Goal: Ask a question: Seek information or help from site administrators or community

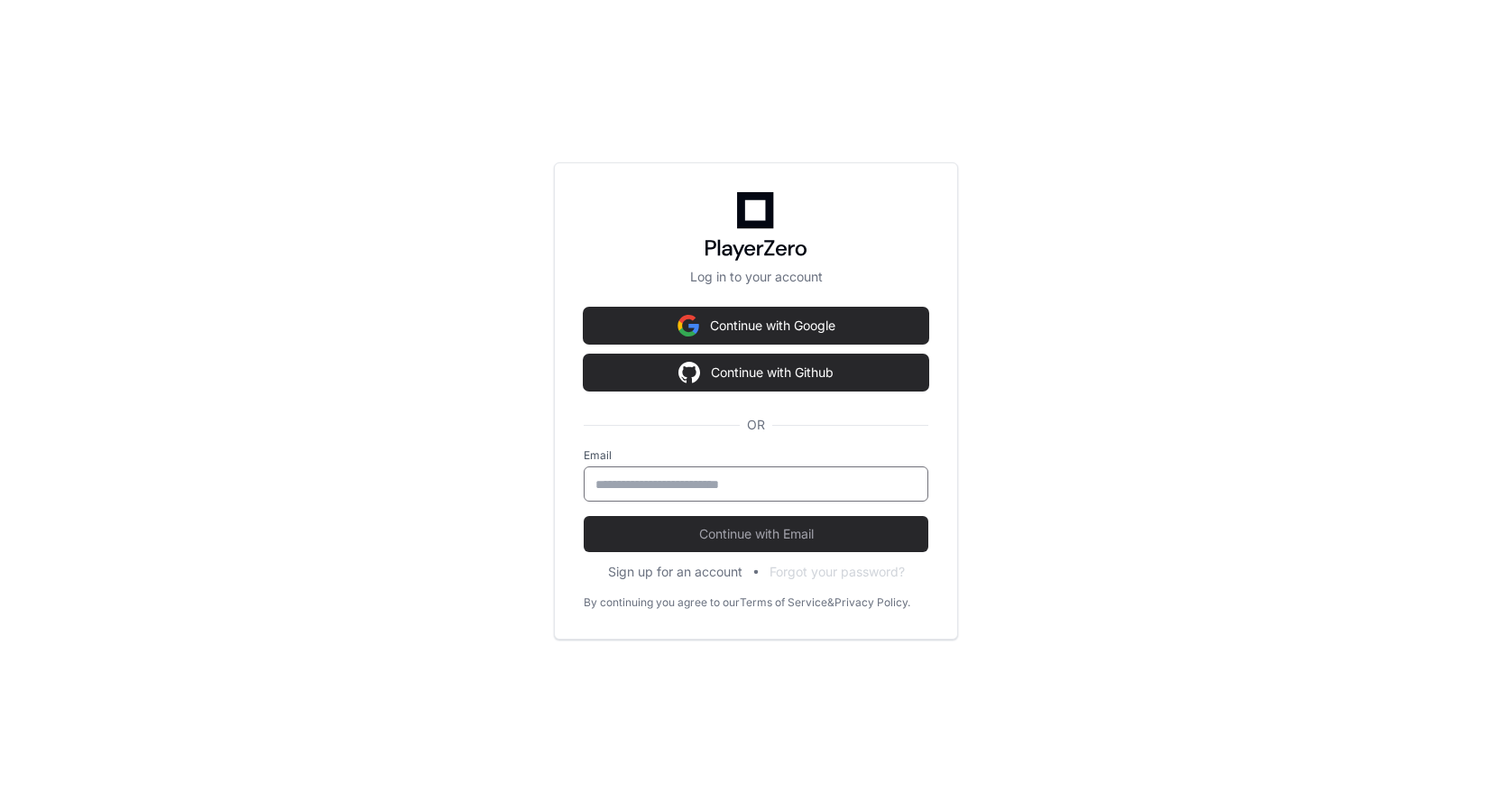
click at [652, 479] on input "email" at bounding box center [756, 484] width 321 height 18
type input "*"
type input "**********"
click at [584, 516] on button "Continue with Email" at bounding box center [756, 533] width 345 height 36
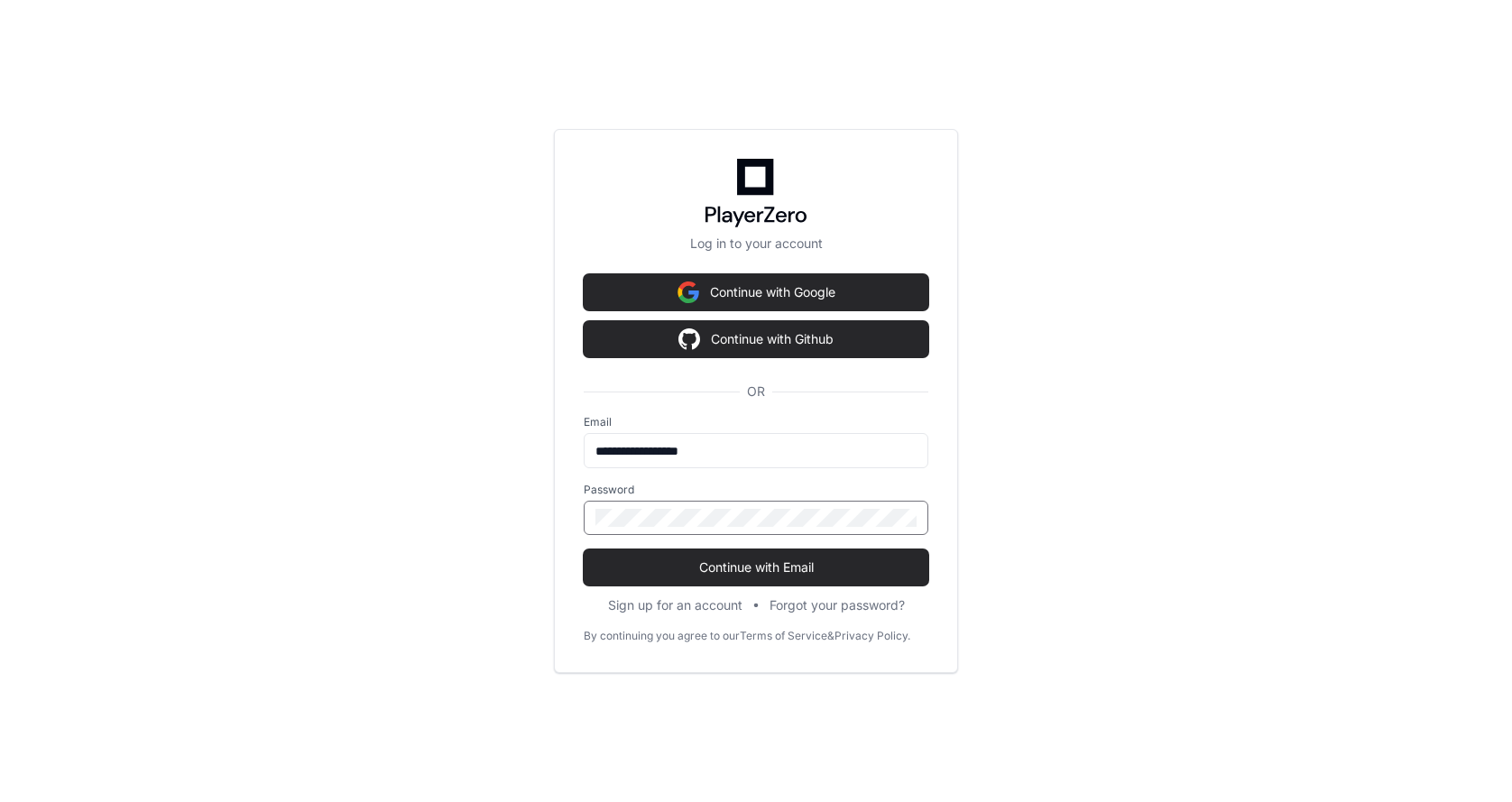
click at [584, 549] on button "Continue with Email" at bounding box center [756, 567] width 345 height 36
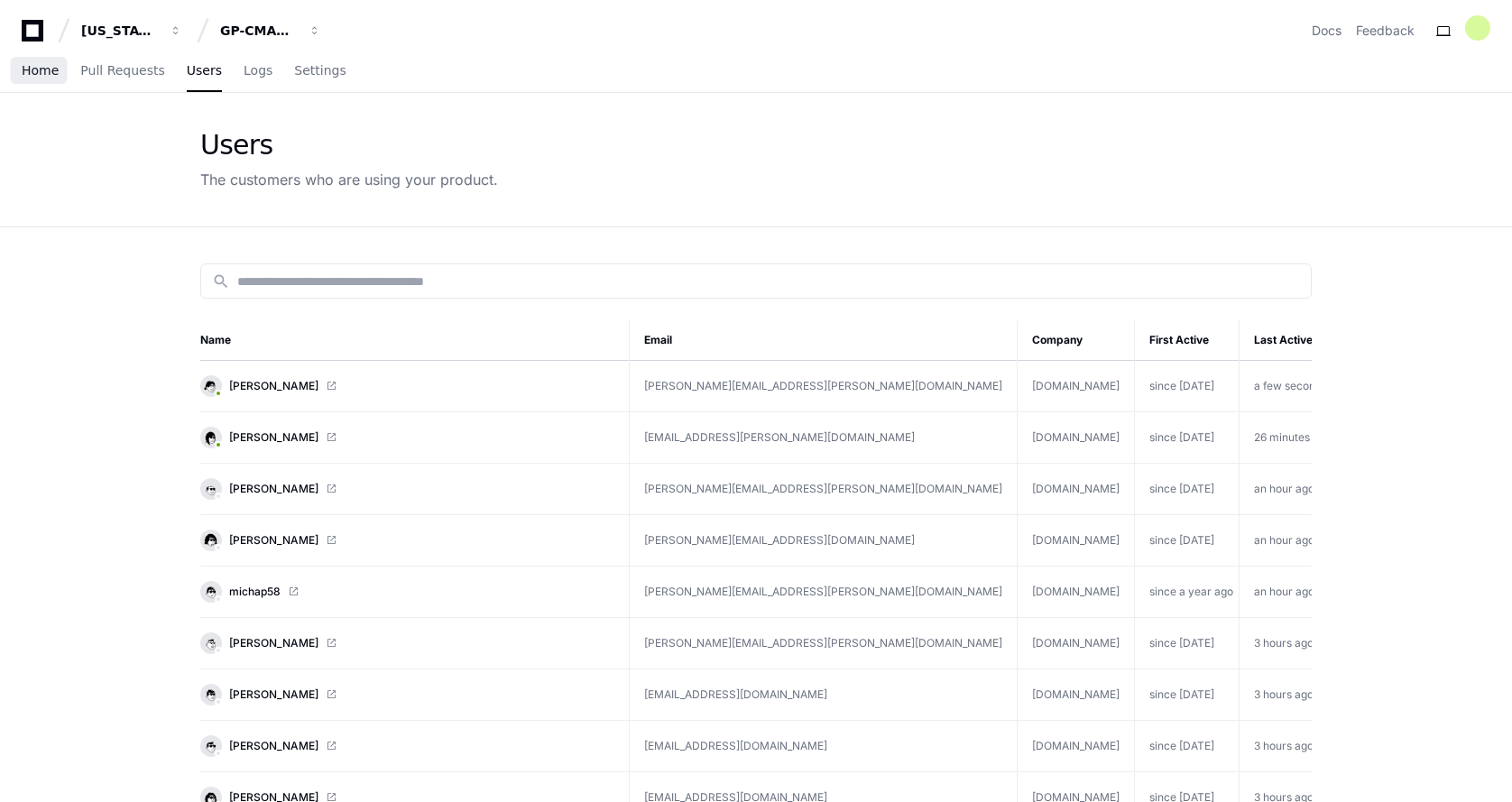
click at [29, 76] on span "Home" at bounding box center [40, 69] width 37 height 11
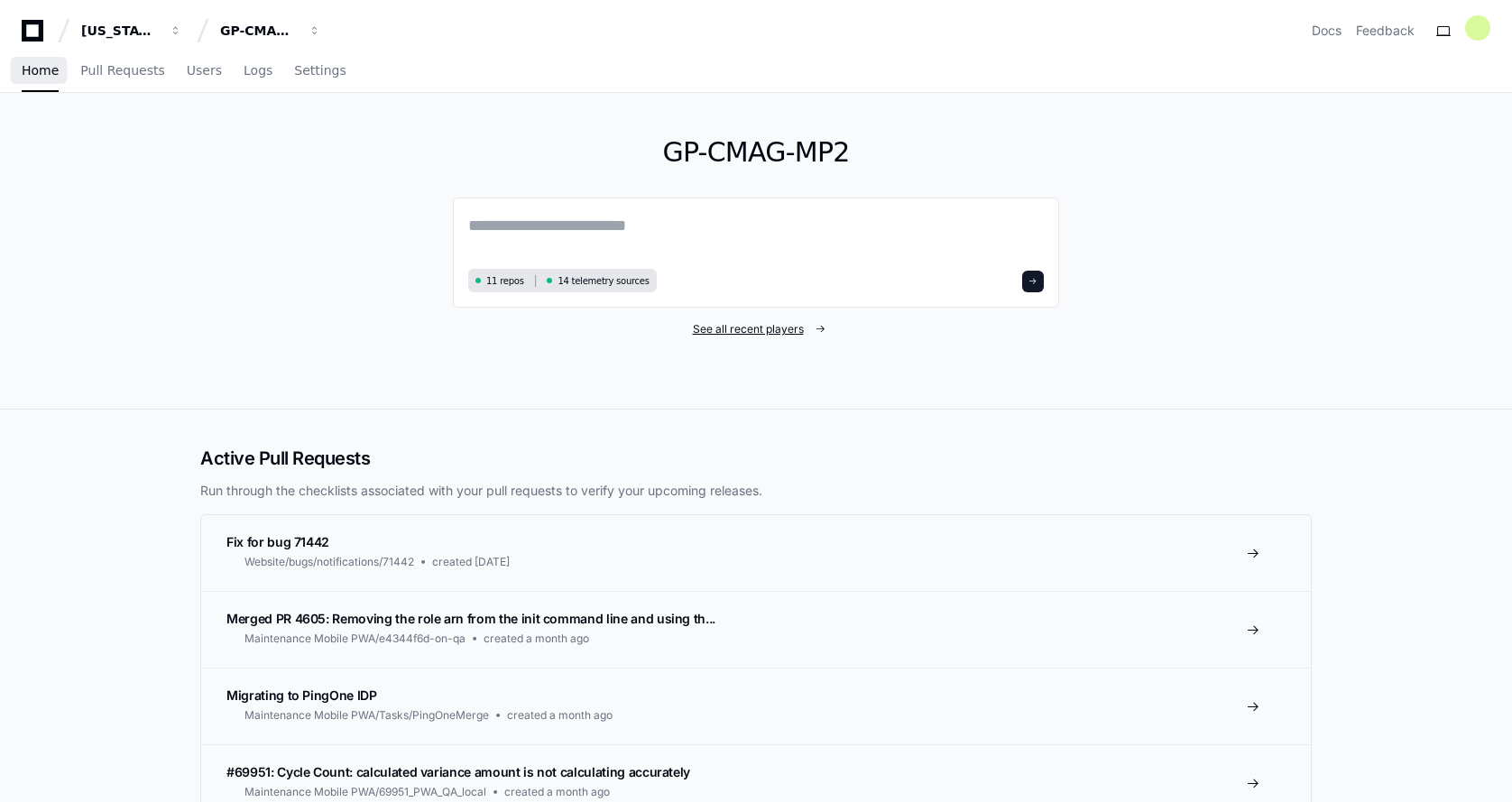
click at [734, 333] on span "See all recent players" at bounding box center [748, 329] width 111 height 14
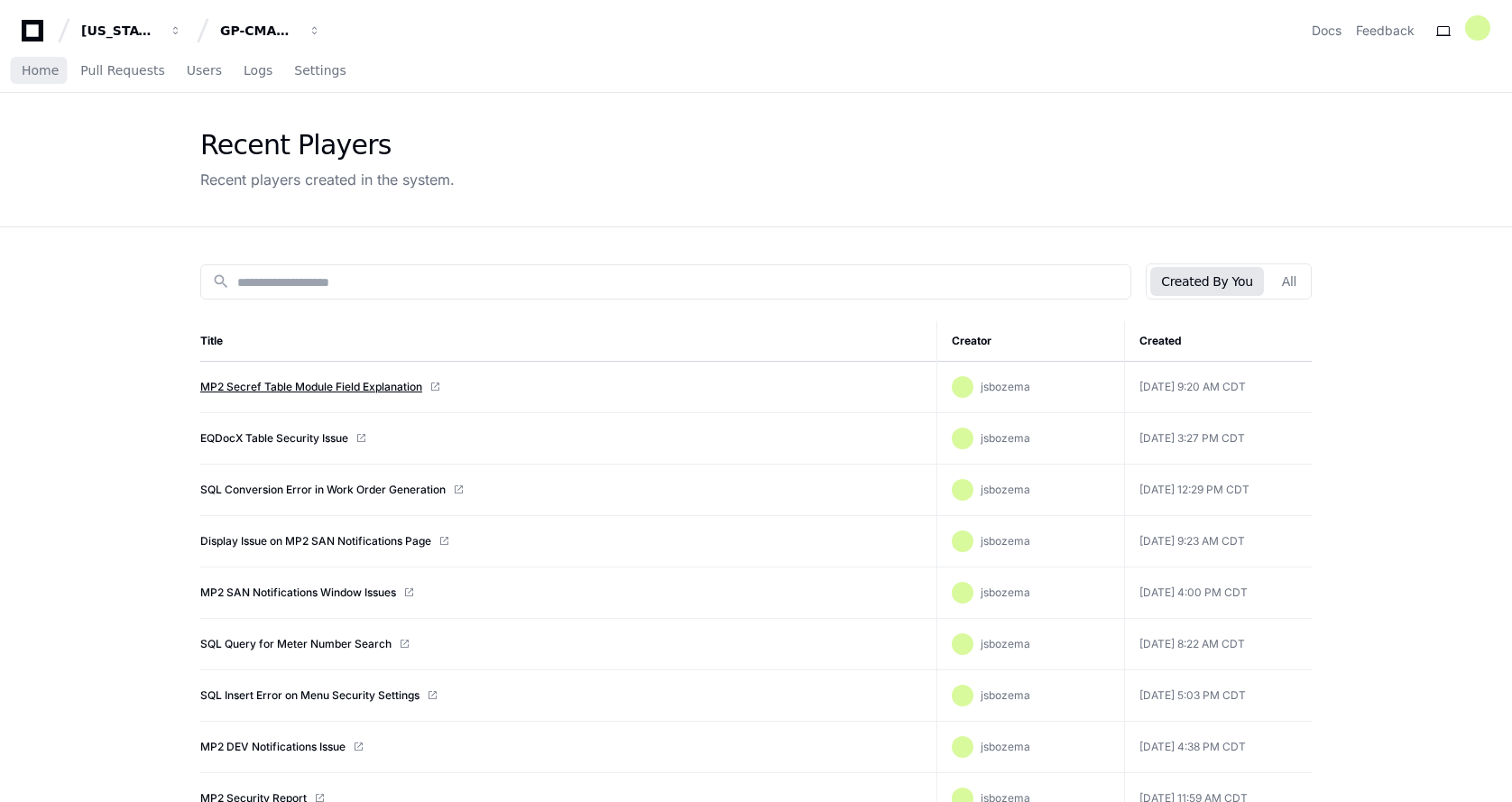
click at [271, 388] on link "MP2 Secref Table Module Field Explanation" at bounding box center [311, 387] width 222 height 14
click at [32, 69] on span "Home" at bounding box center [40, 69] width 37 height 11
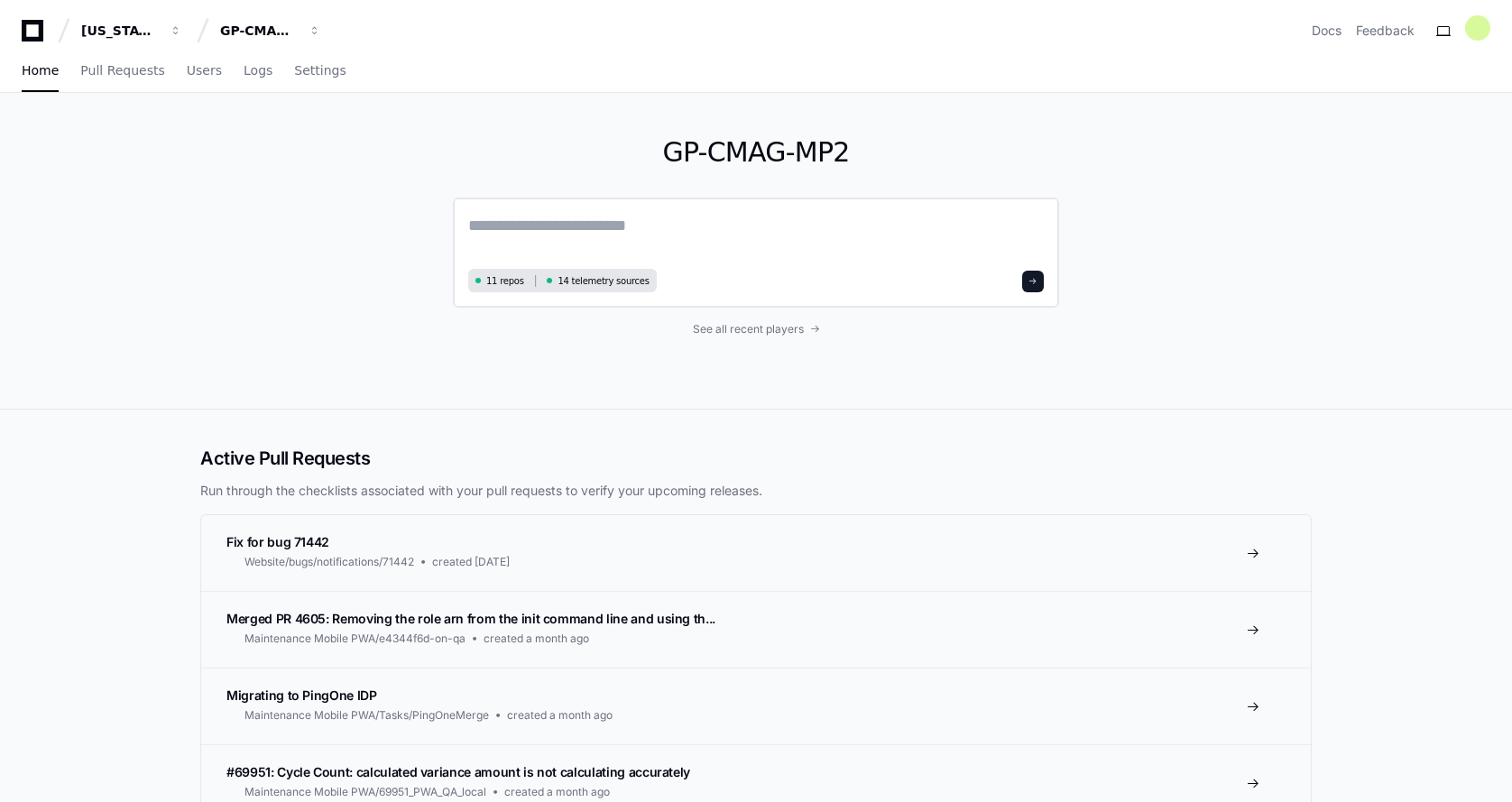
click at [570, 233] on textarea at bounding box center [756, 238] width 575 height 50
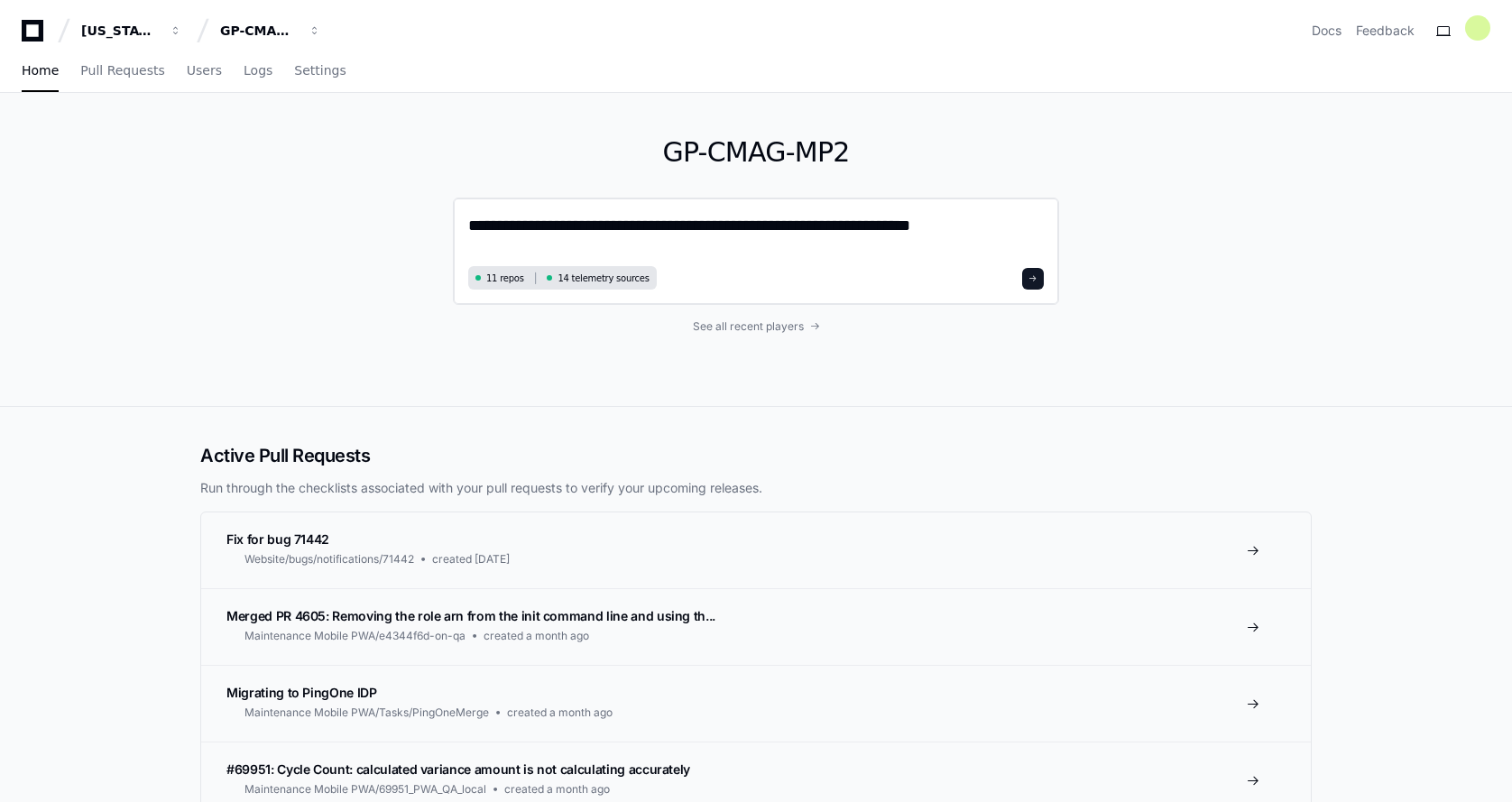
type textarea "**********"
click at [1037, 278] on span at bounding box center [1032, 279] width 9 height 9
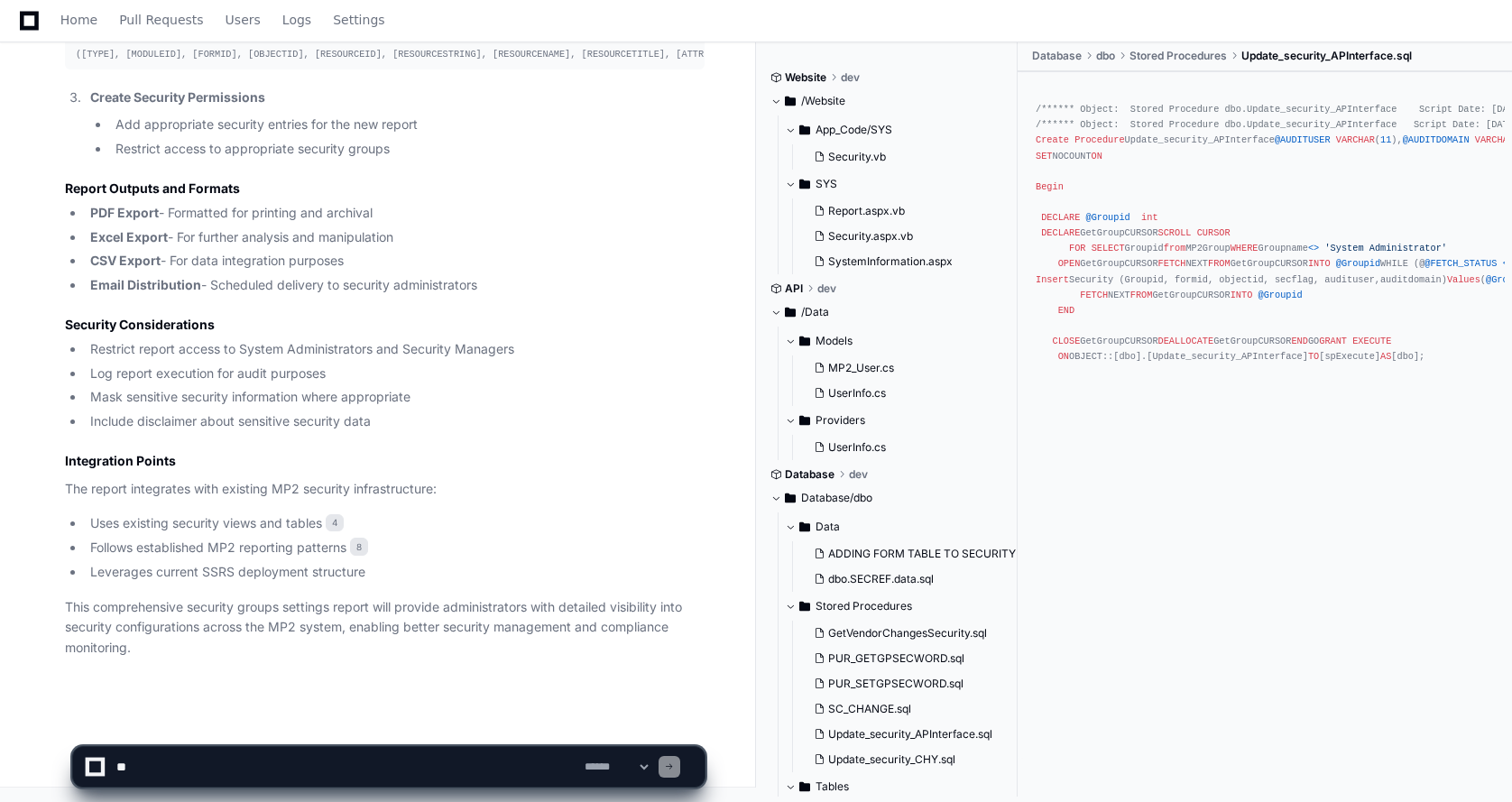
scroll to position [2983, 0]
click at [122, 753] on textarea at bounding box center [347, 766] width 468 height 40
type textarea "**********"
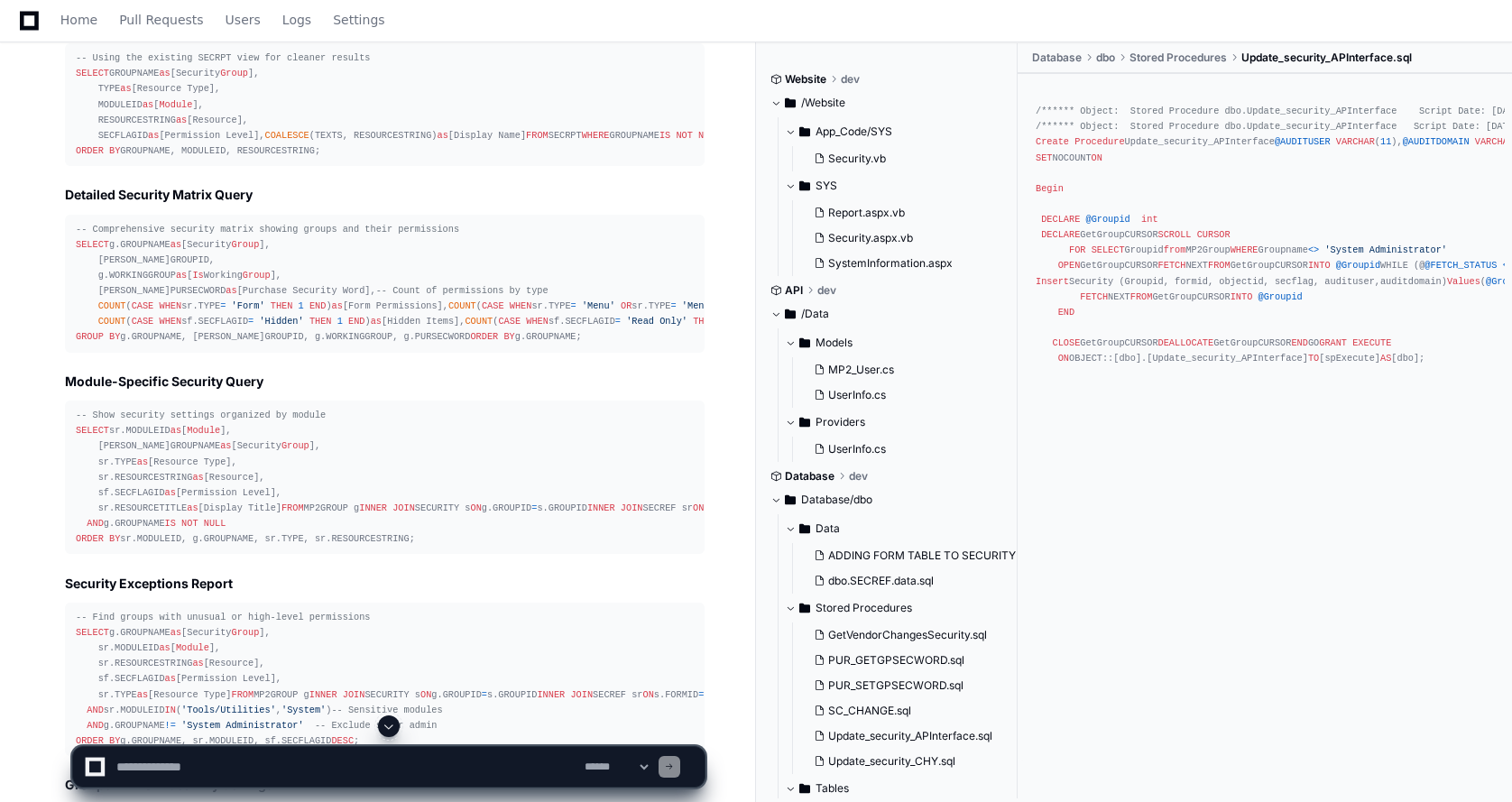
scroll to position [3890, 0]
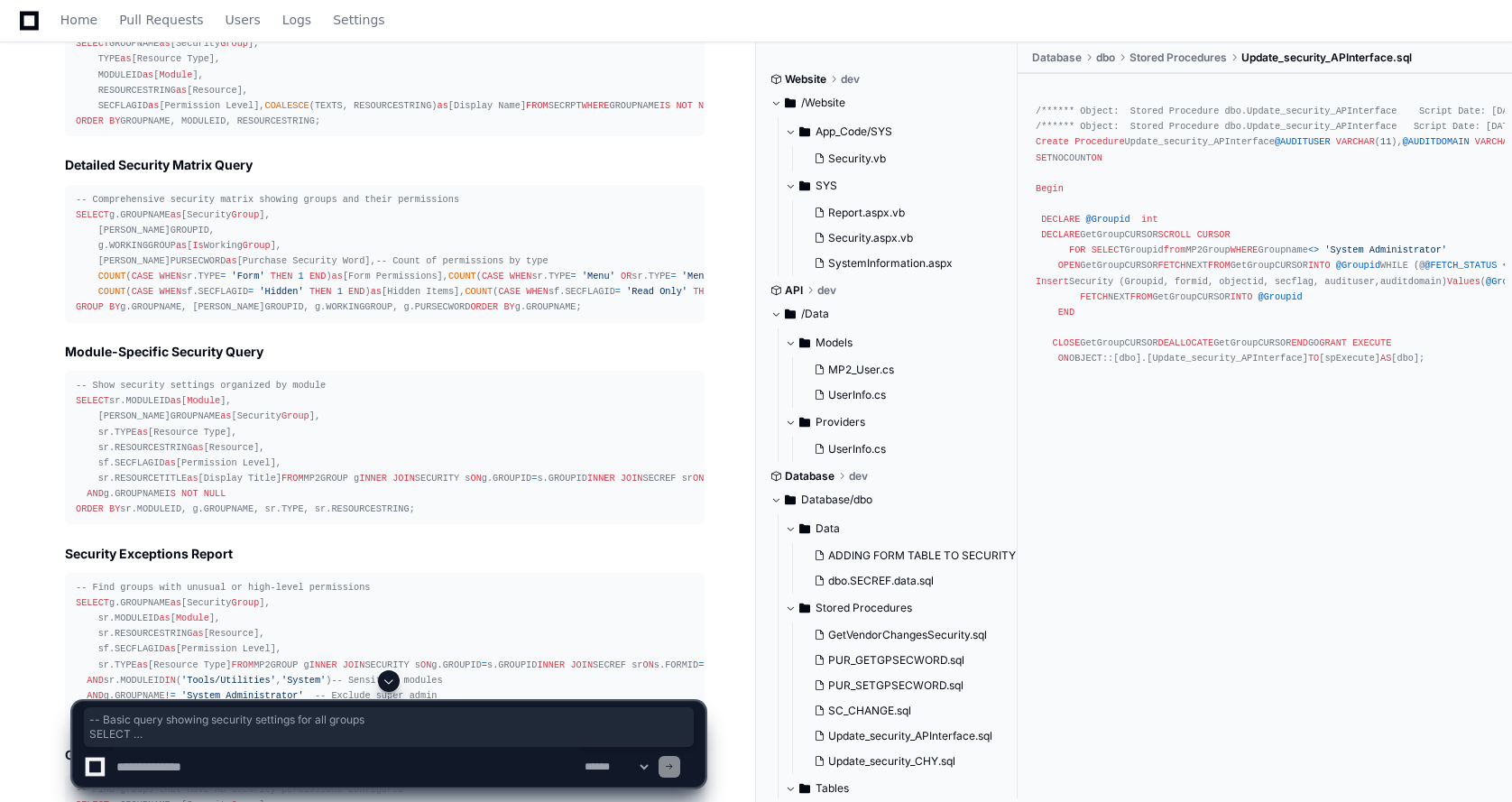
drag, startPoint x: 377, startPoint y: 491, endPoint x: 47, endPoint y: 170, distance: 460.4
click at [47, 170] on div "Thinking MP2GROUP.sql 2 SECURITY.sql 3 SECRPT.sql 4 The user is asking for a SQ…" at bounding box center [366, 549] width 676 height 1981
copy div "-- Basic query showing security settings for all groups SELECT g.GROUPNAME as […"
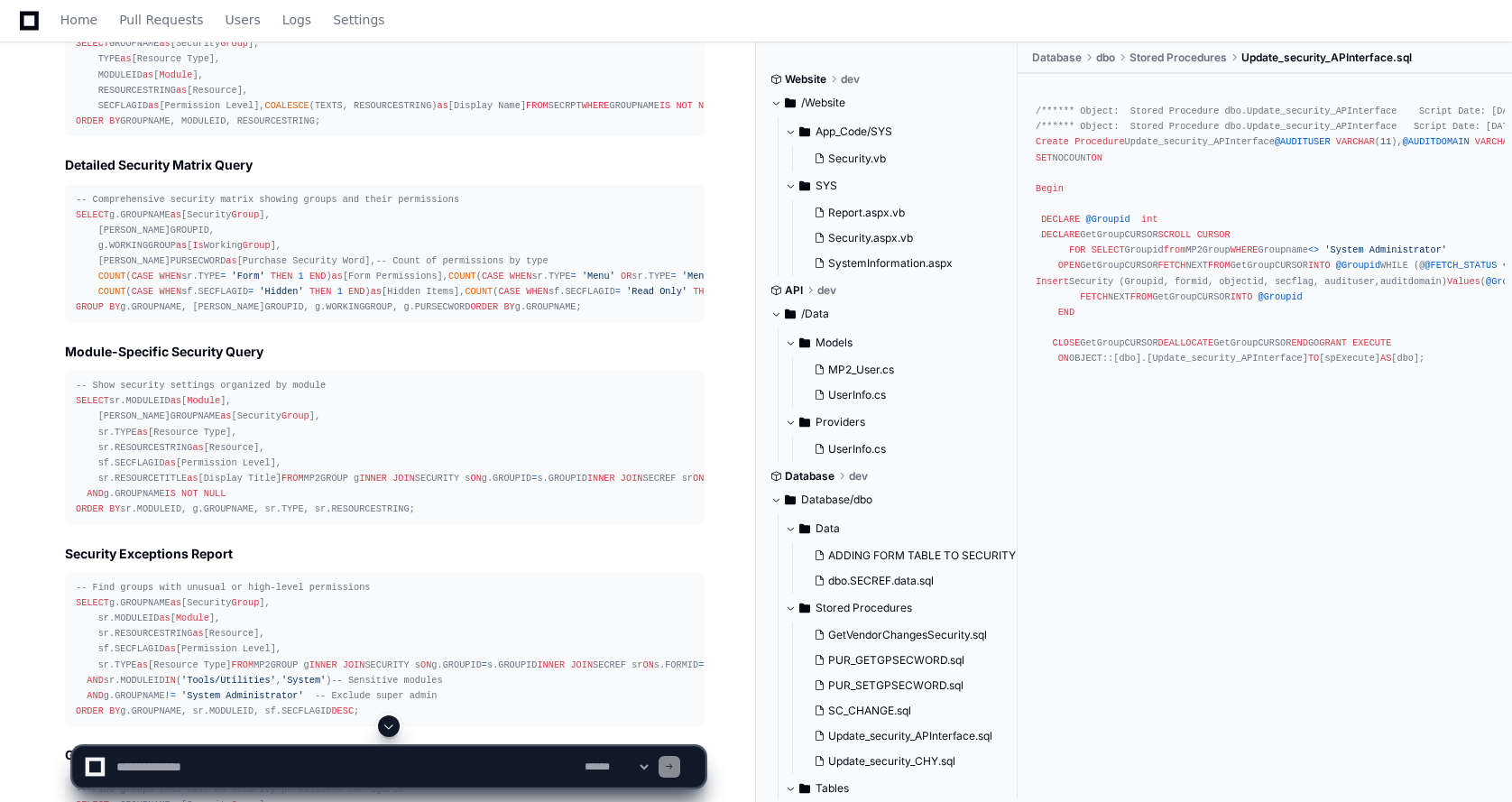
click at [163, 762] on textarea at bounding box center [347, 766] width 468 height 40
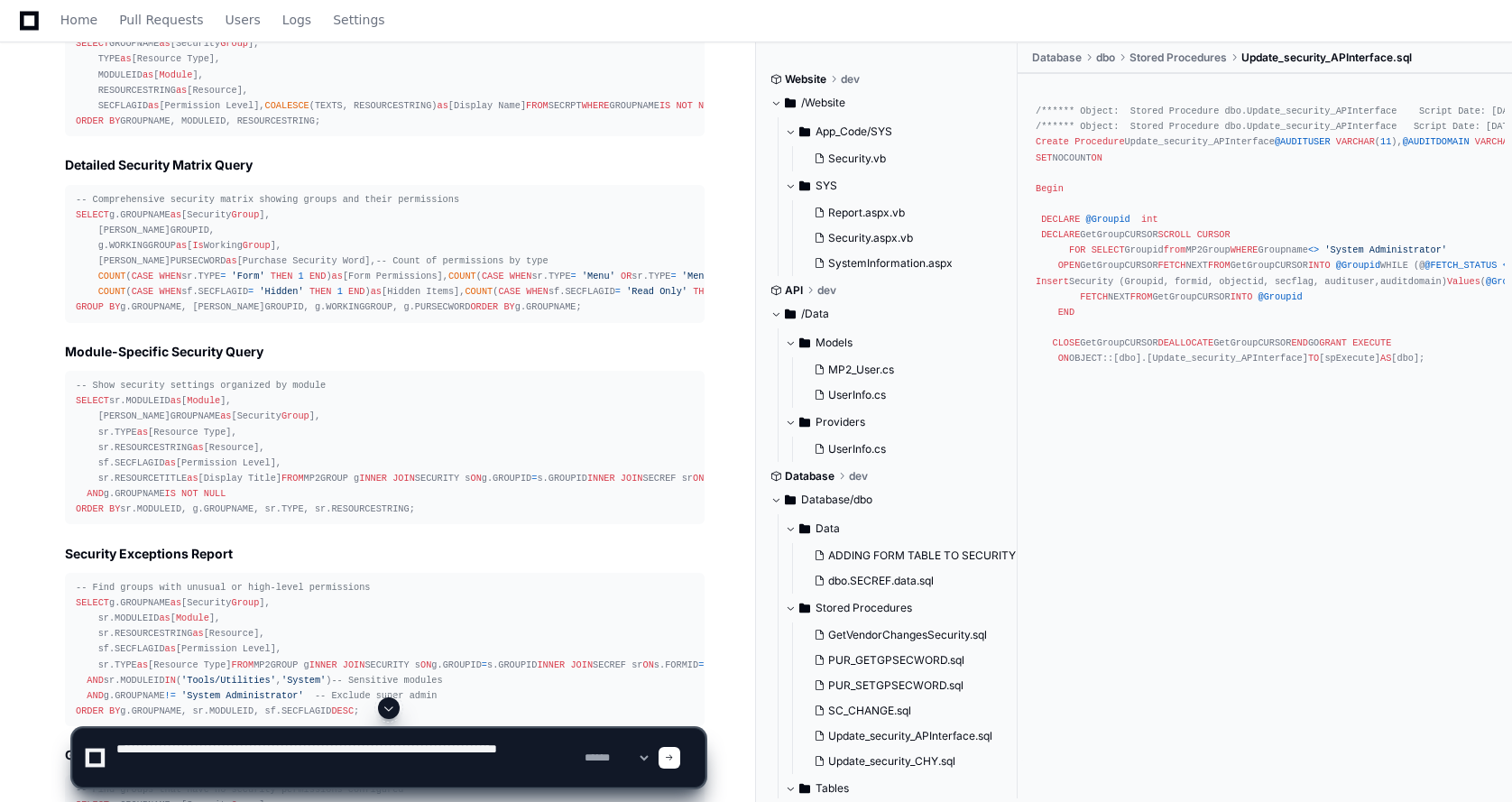
drag, startPoint x: 487, startPoint y: 747, endPoint x: 500, endPoint y: 747, distance: 13.0
click at [500, 747] on textarea at bounding box center [347, 758] width 468 height 58
click at [496, 753] on textarea at bounding box center [347, 758] width 468 height 58
click at [489, 747] on textarea at bounding box center [347, 758] width 468 height 58
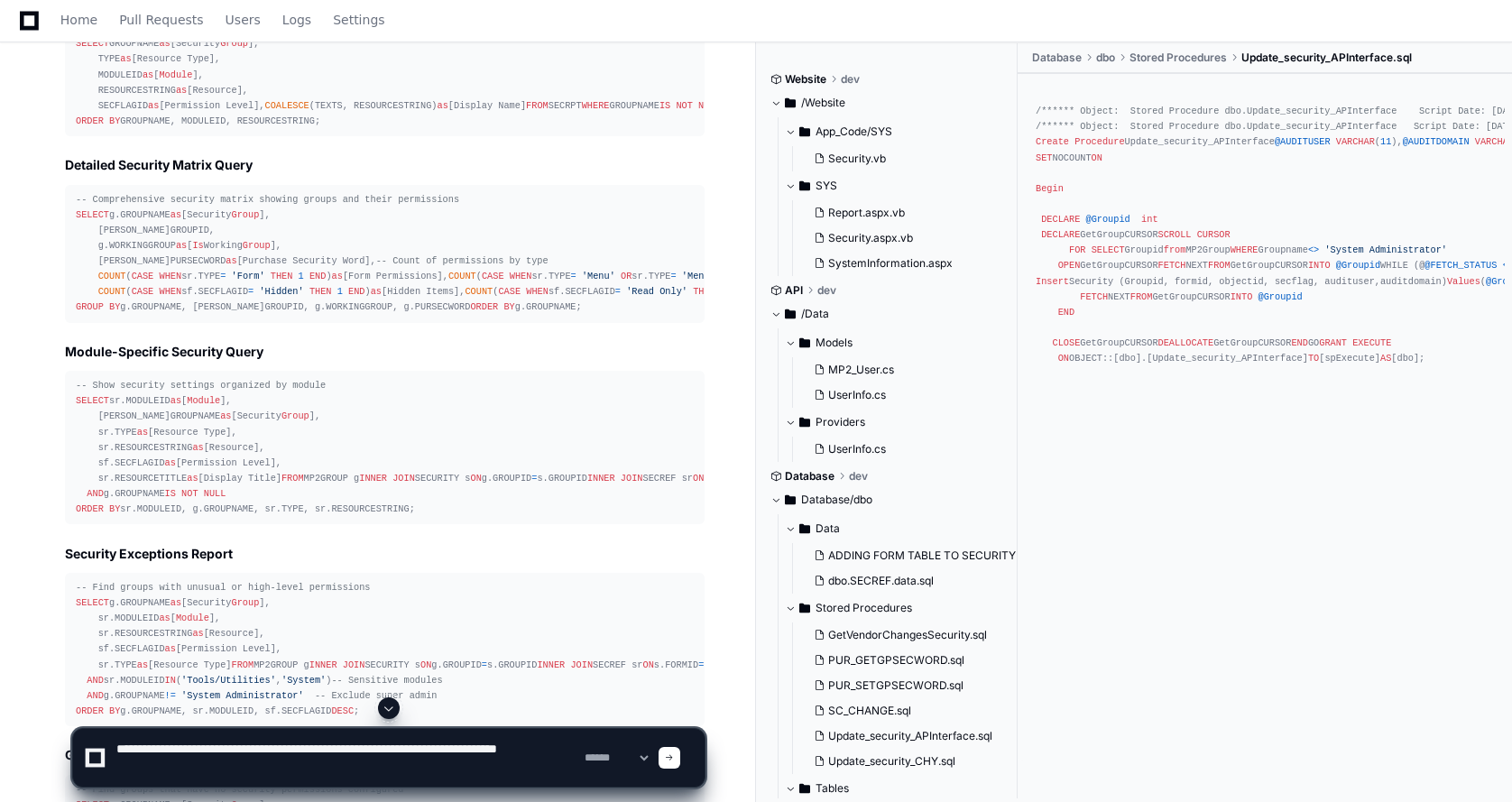
click at [497, 749] on textarea at bounding box center [347, 758] width 468 height 58
click at [172, 763] on textarea at bounding box center [347, 758] width 468 height 58
click at [324, 771] on textarea at bounding box center [347, 758] width 468 height 58
paste textarea "**********"
click at [473, 767] on textarea at bounding box center [347, 758] width 468 height 58
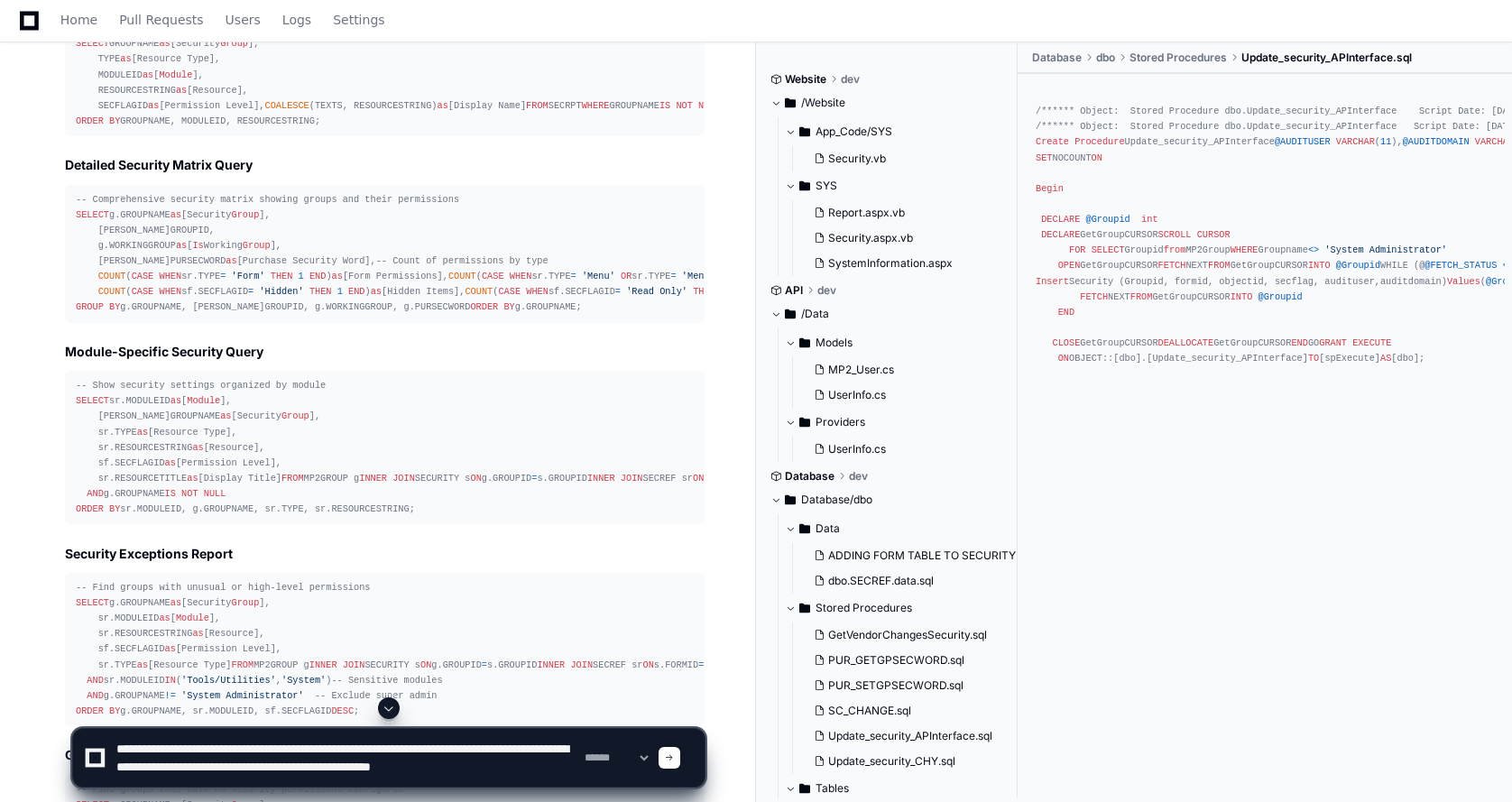
click at [477, 768] on textarea at bounding box center [347, 758] width 468 height 58
click at [465, 769] on textarea at bounding box center [347, 758] width 468 height 58
drag, startPoint x: 469, startPoint y: 769, endPoint x: 553, endPoint y: 769, distance: 84.0
click at [553, 769] on textarea at bounding box center [347, 758] width 468 height 58
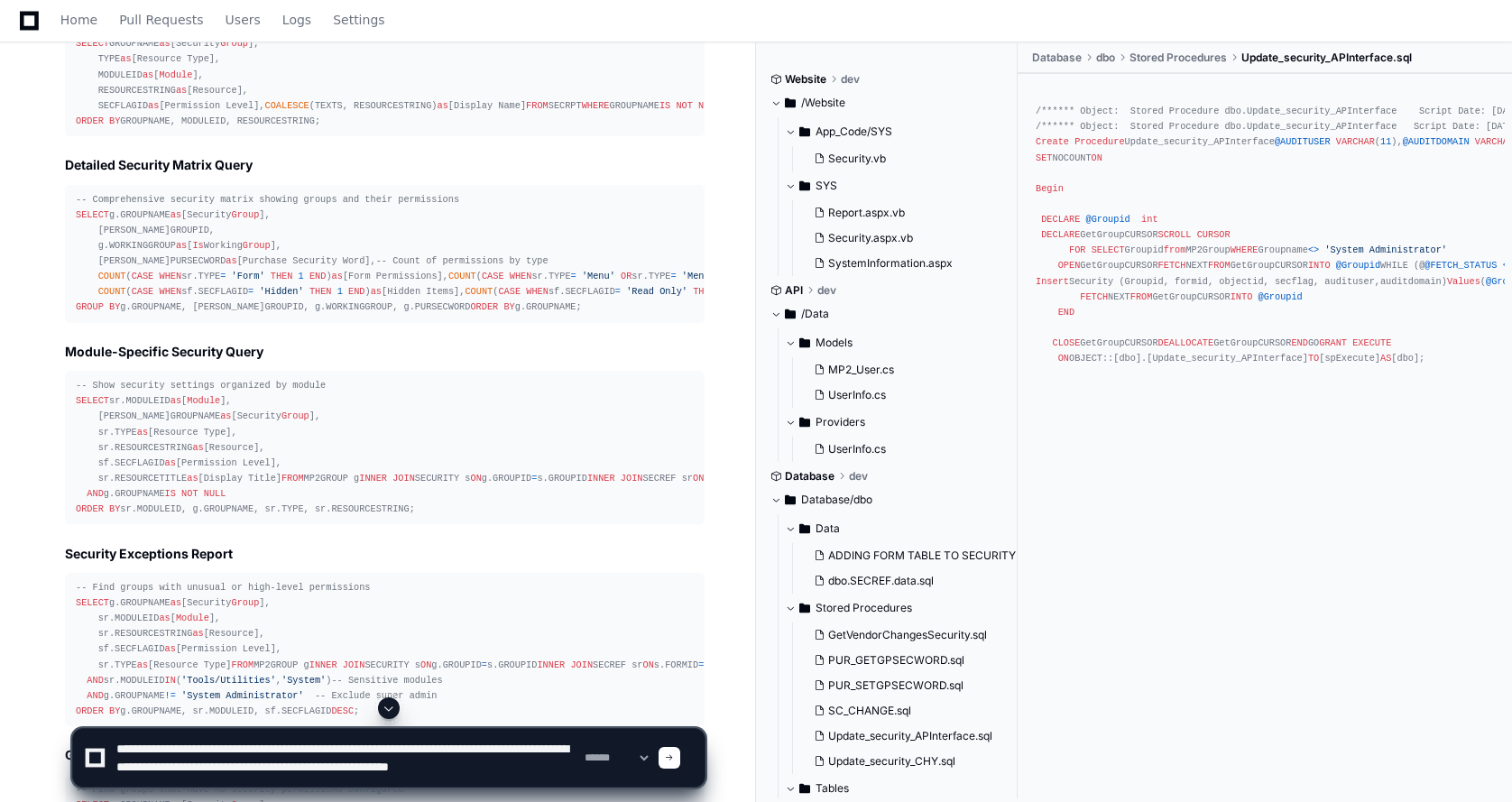
scroll to position [6, 0]
click at [538, 762] on textarea at bounding box center [347, 758] width 468 height 58
drag, startPoint x: 538, startPoint y: 762, endPoint x: 523, endPoint y: 762, distance: 15.0
click at [523, 762] on textarea at bounding box center [347, 758] width 468 height 58
click at [557, 765] on textarea at bounding box center [347, 758] width 468 height 58
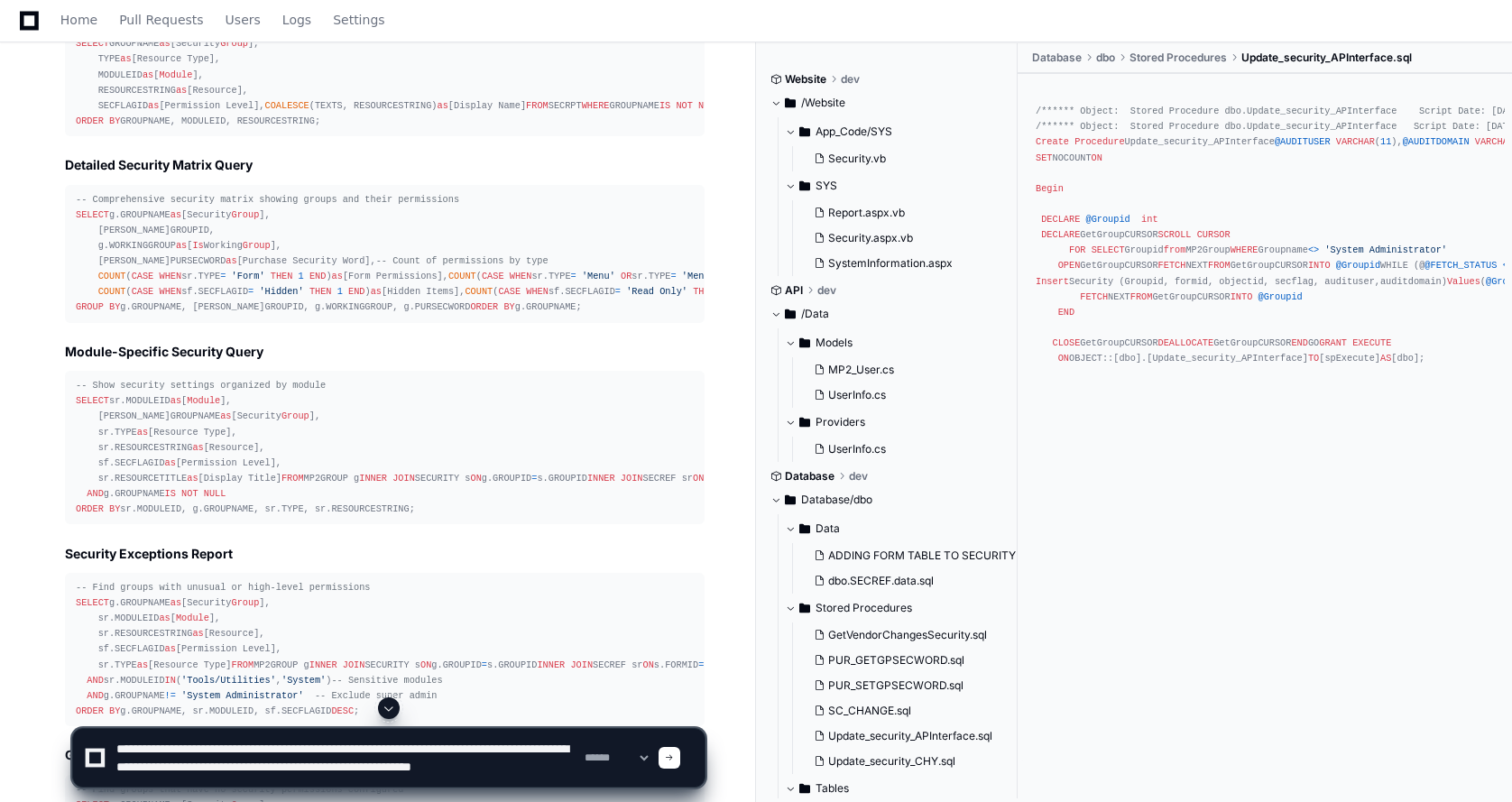
click at [142, 777] on textarea at bounding box center [347, 758] width 468 height 58
drag, startPoint x: 316, startPoint y: 762, endPoint x: 425, endPoint y: 767, distance: 109.1
click at [425, 767] on textarea at bounding box center [347, 758] width 468 height 58
click at [181, 779] on textarea at bounding box center [347, 758] width 468 height 58
paste textarea "**********"
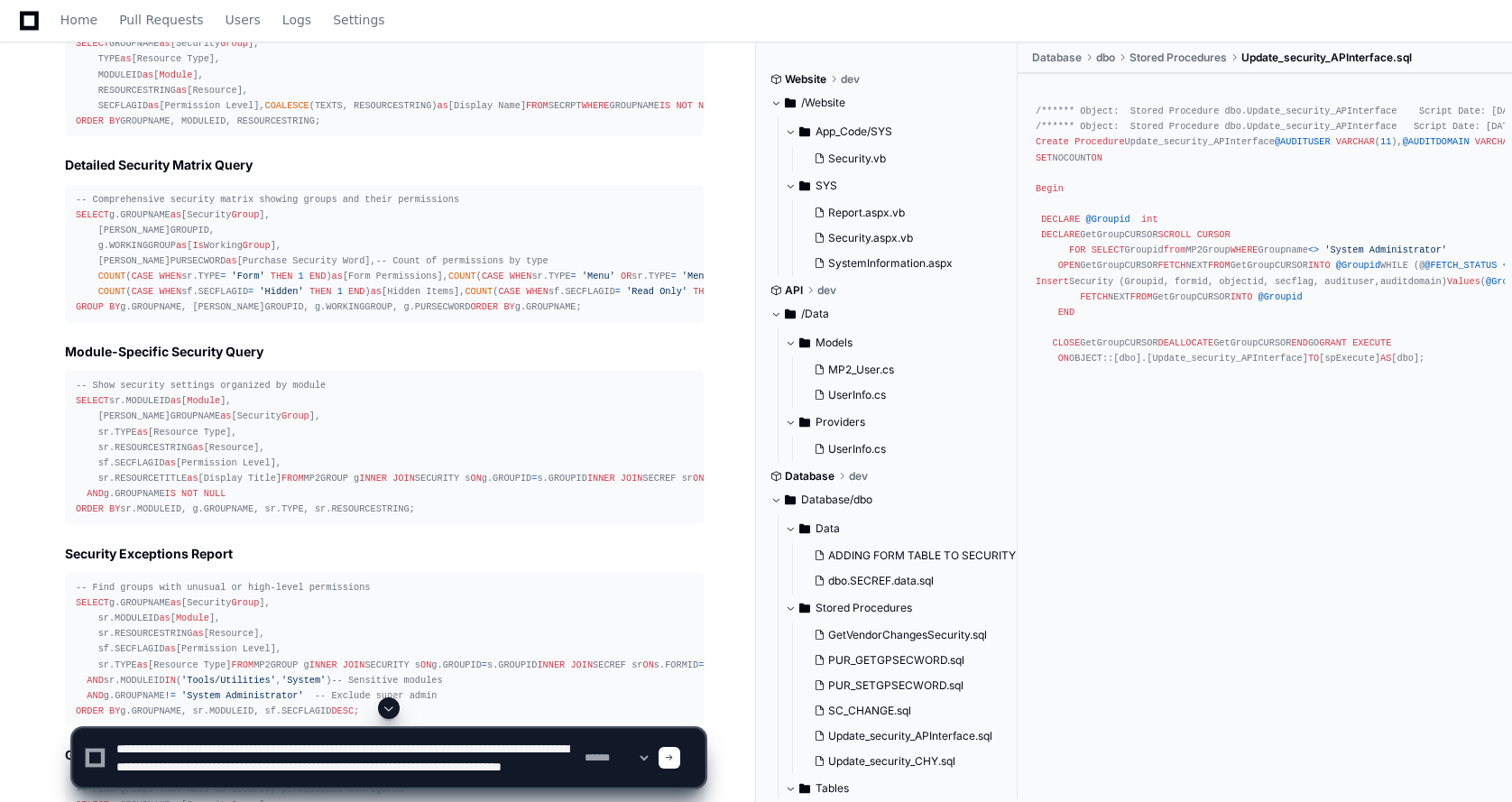
click at [142, 782] on textarea at bounding box center [347, 758] width 468 height 58
click at [280, 783] on textarea at bounding box center [347, 758] width 468 height 58
click at [299, 782] on textarea at bounding box center [347, 758] width 468 height 58
click at [175, 778] on textarea at bounding box center [347, 758] width 468 height 58
click at [315, 775] on textarea at bounding box center [347, 758] width 468 height 58
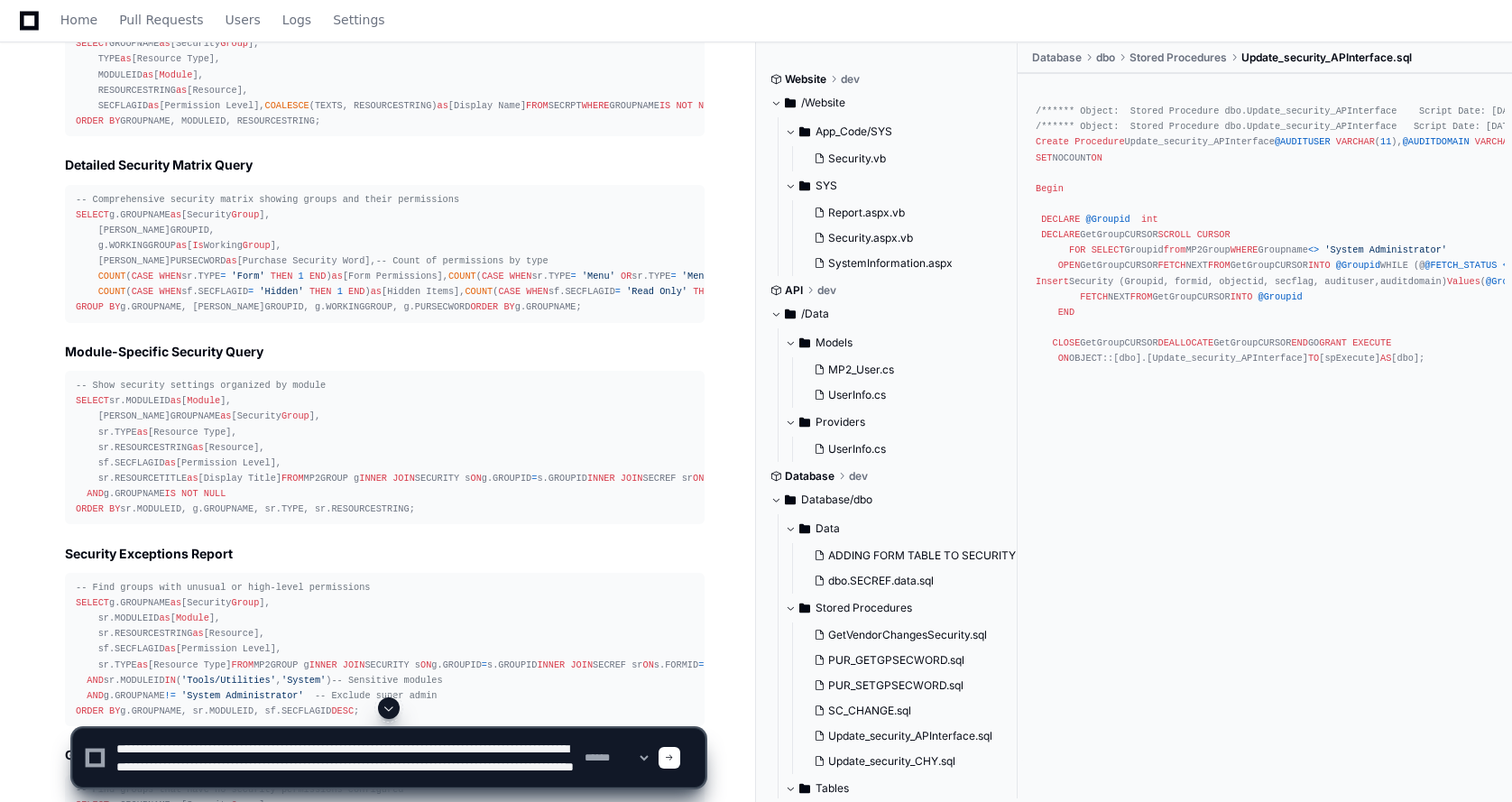
scroll to position [18, 0]
click at [323, 777] on textarea at bounding box center [347, 758] width 468 height 58
click at [309, 775] on textarea at bounding box center [347, 758] width 468 height 58
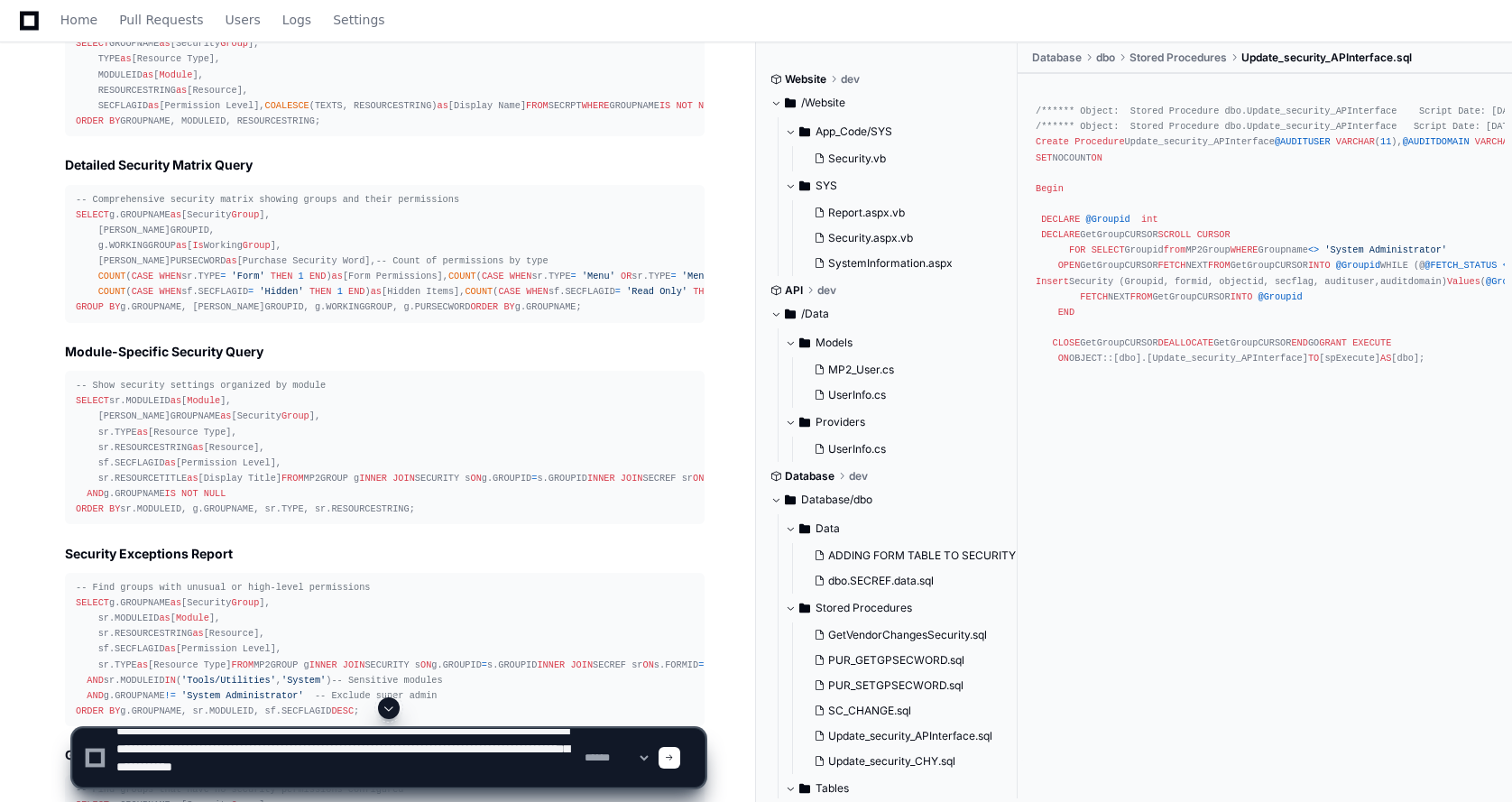
click at [448, 770] on textarea at bounding box center [347, 758] width 468 height 58
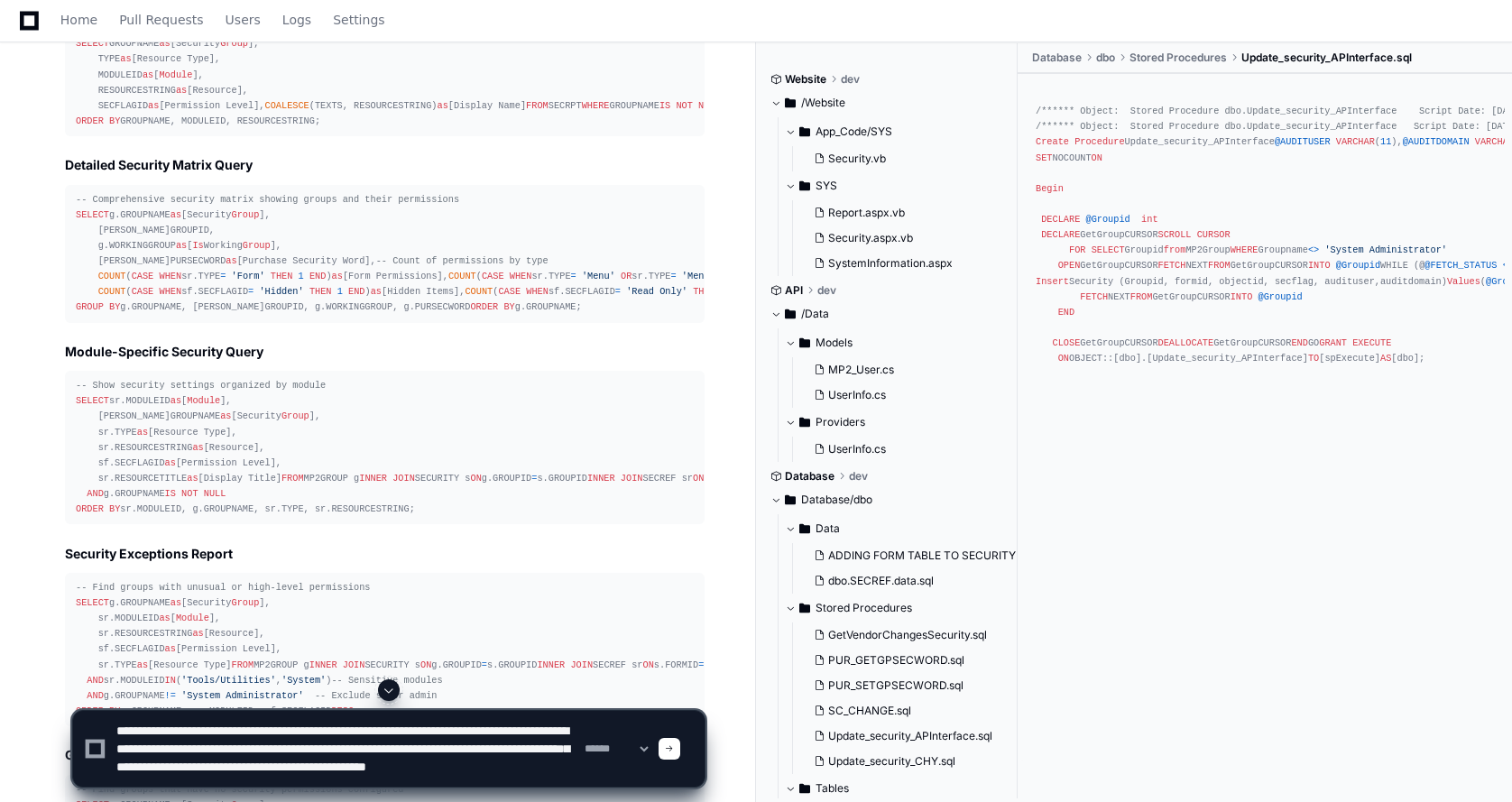
click at [170, 765] on textarea at bounding box center [347, 749] width 468 height 76
click at [212, 772] on textarea at bounding box center [347, 749] width 468 height 76
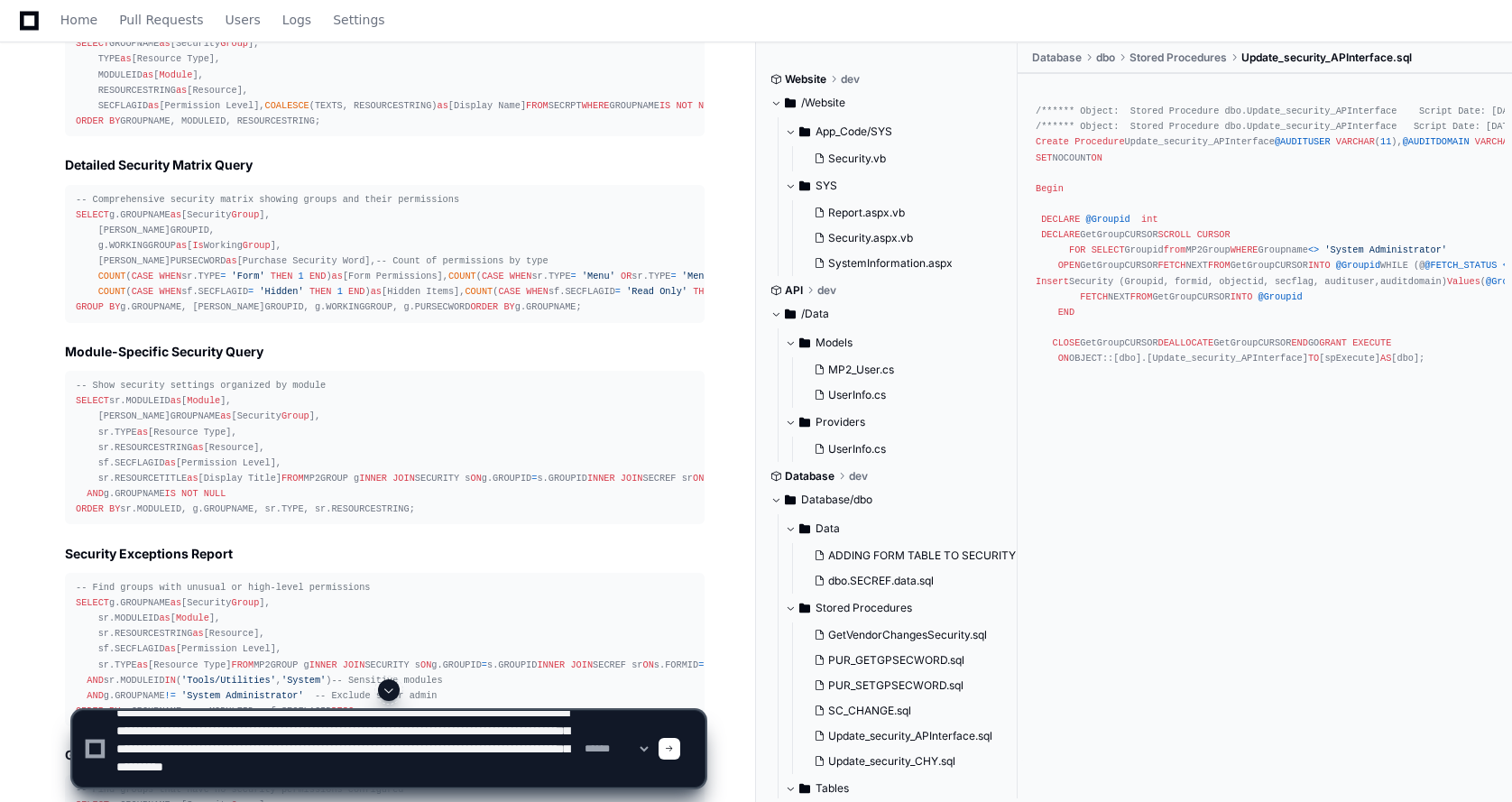
click at [531, 770] on textarea at bounding box center [347, 749] width 468 height 76
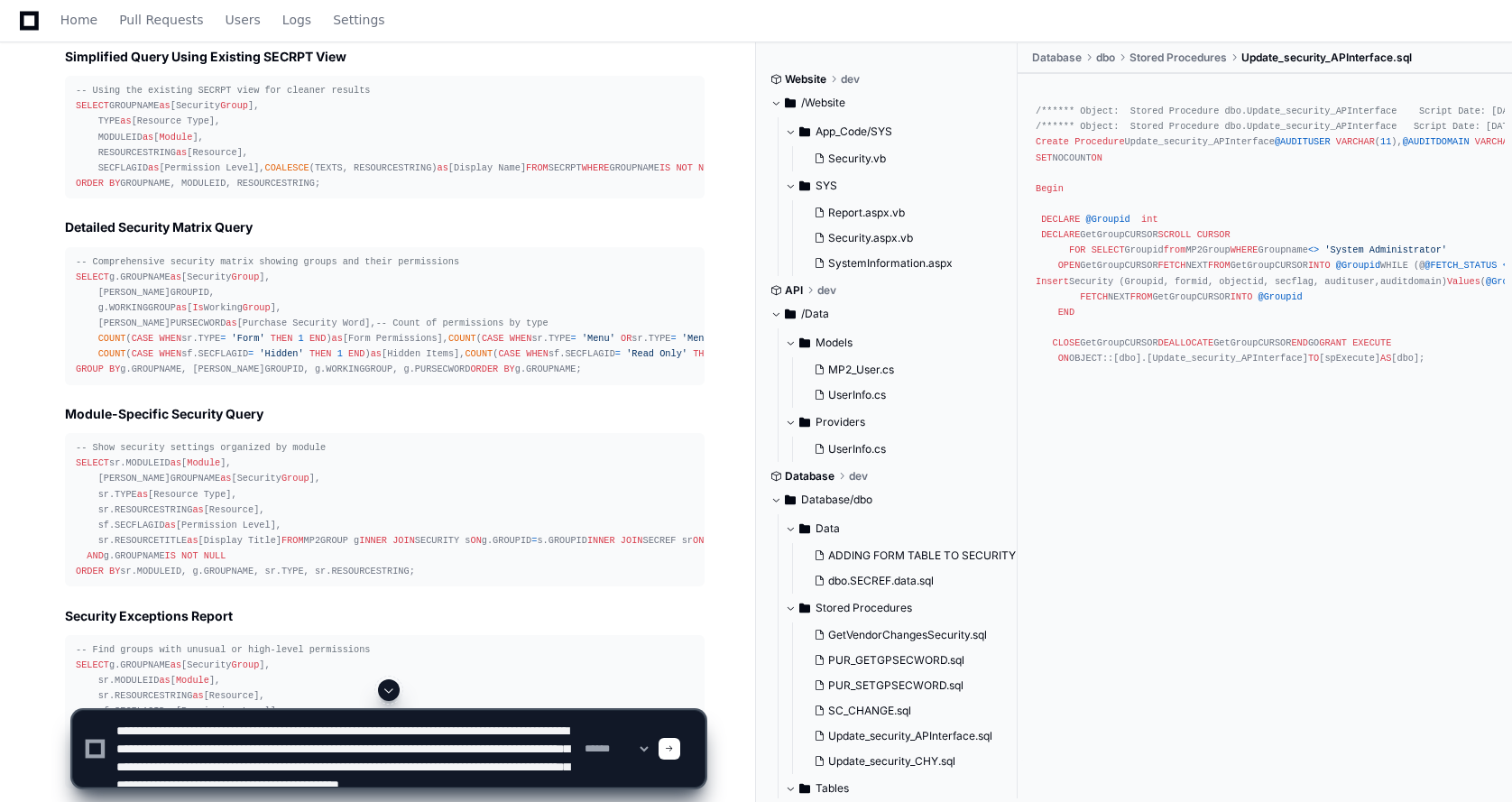
scroll to position [3801, 0]
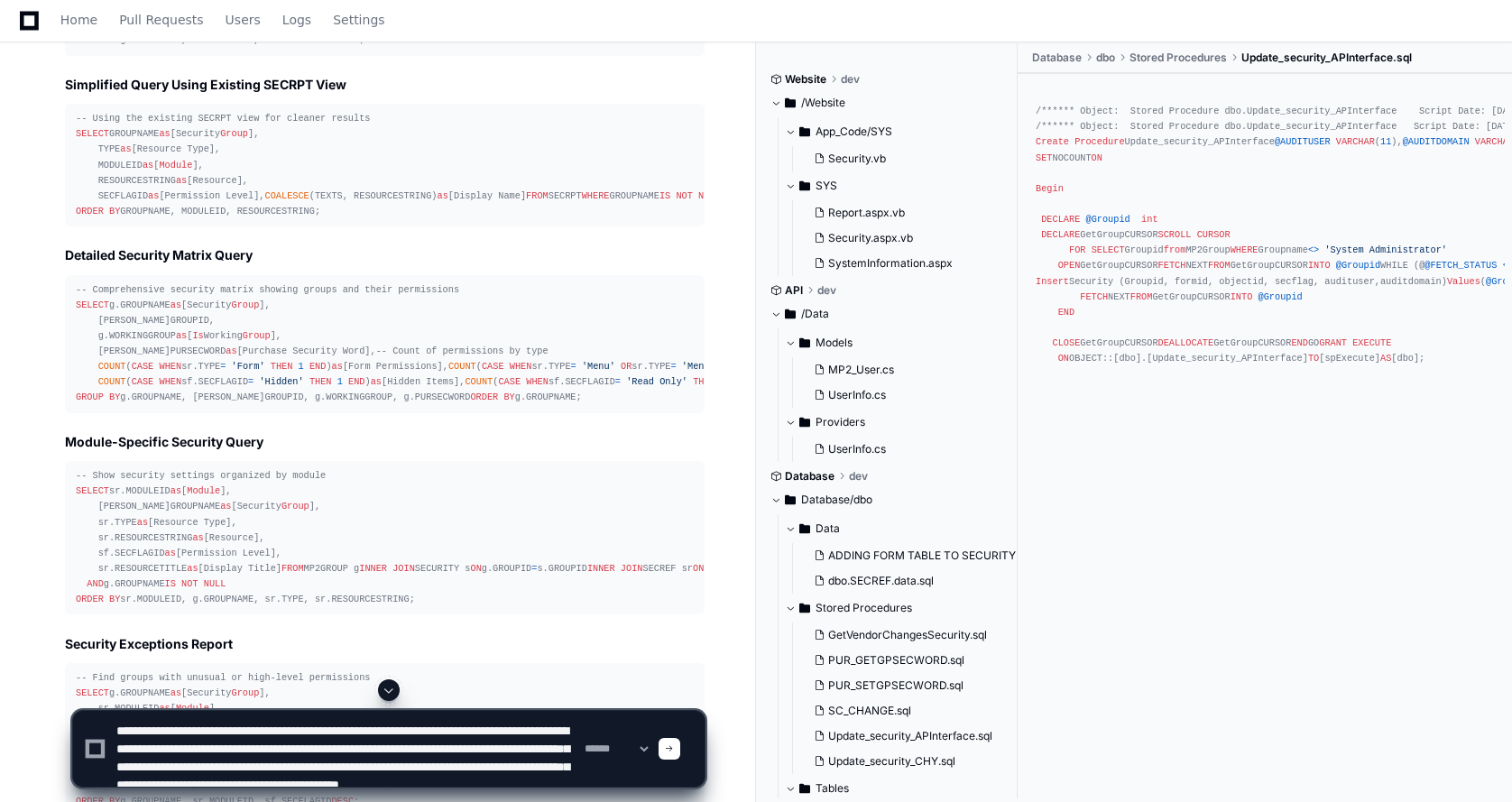
click at [117, 727] on textarea at bounding box center [347, 749] width 468 height 76
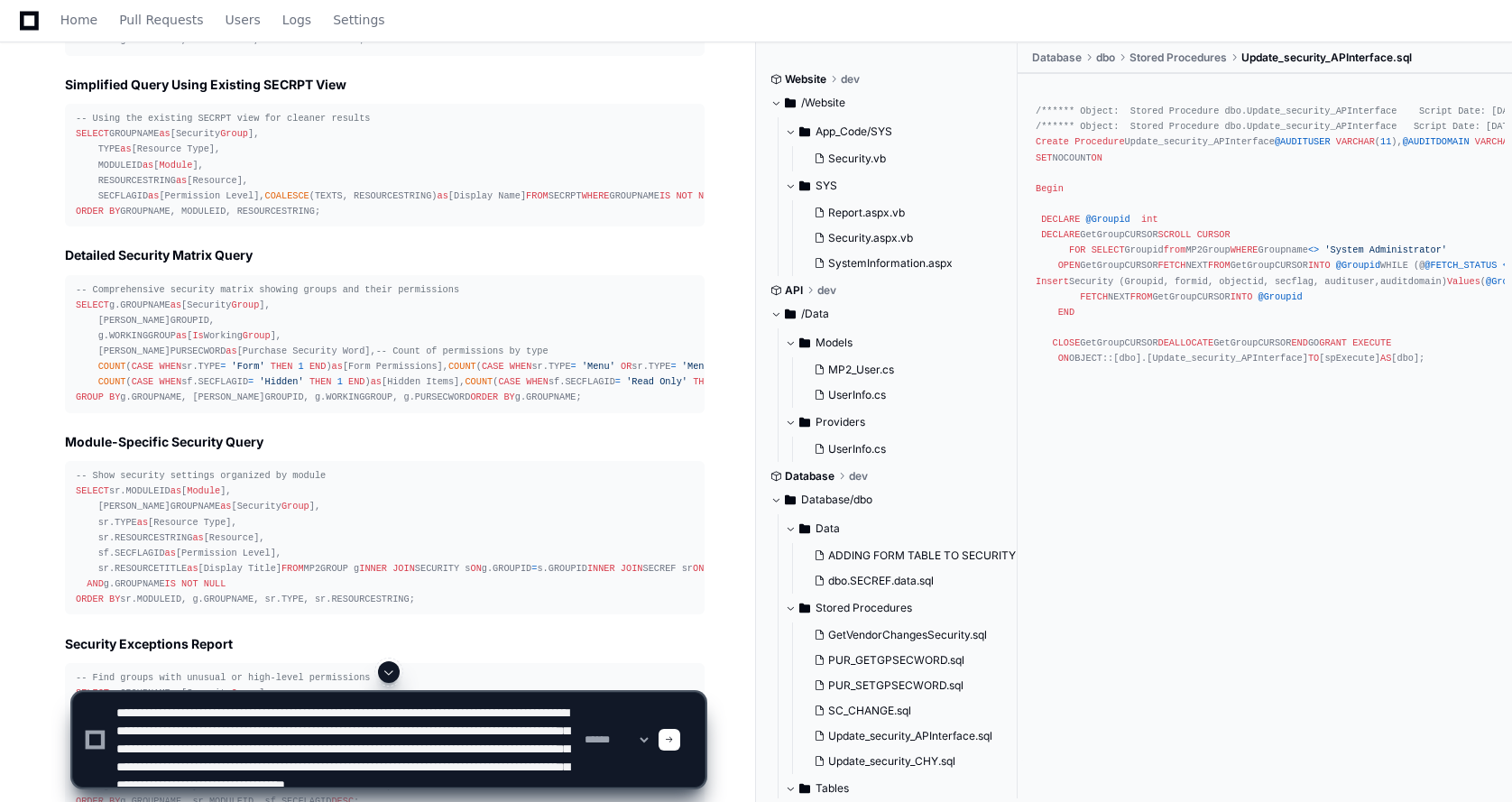
drag, startPoint x: 497, startPoint y: 710, endPoint x: 508, endPoint y: 701, distance: 14.2
click at [498, 710] on textarea at bounding box center [347, 739] width 468 height 94
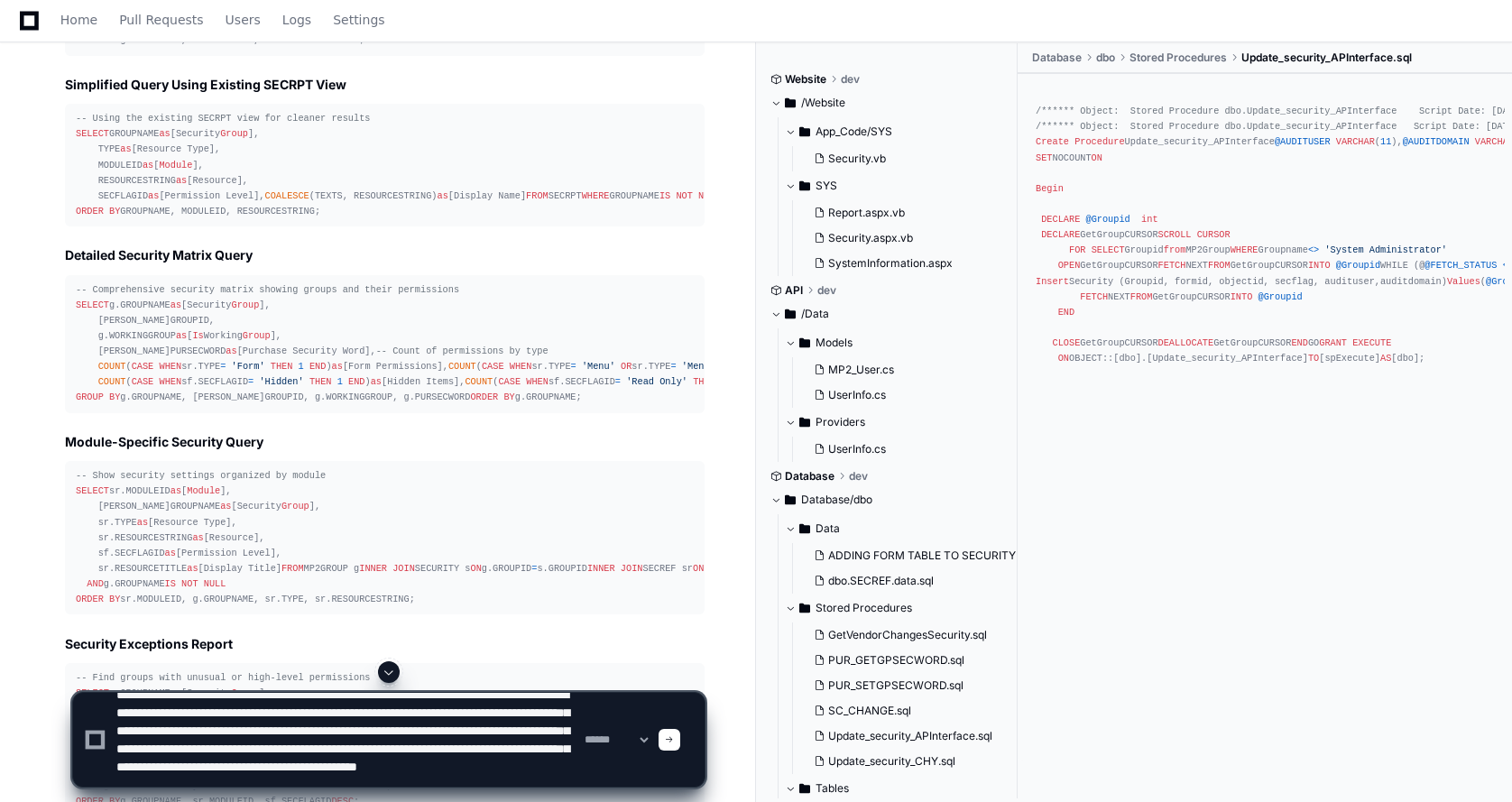
scroll to position [0, 0]
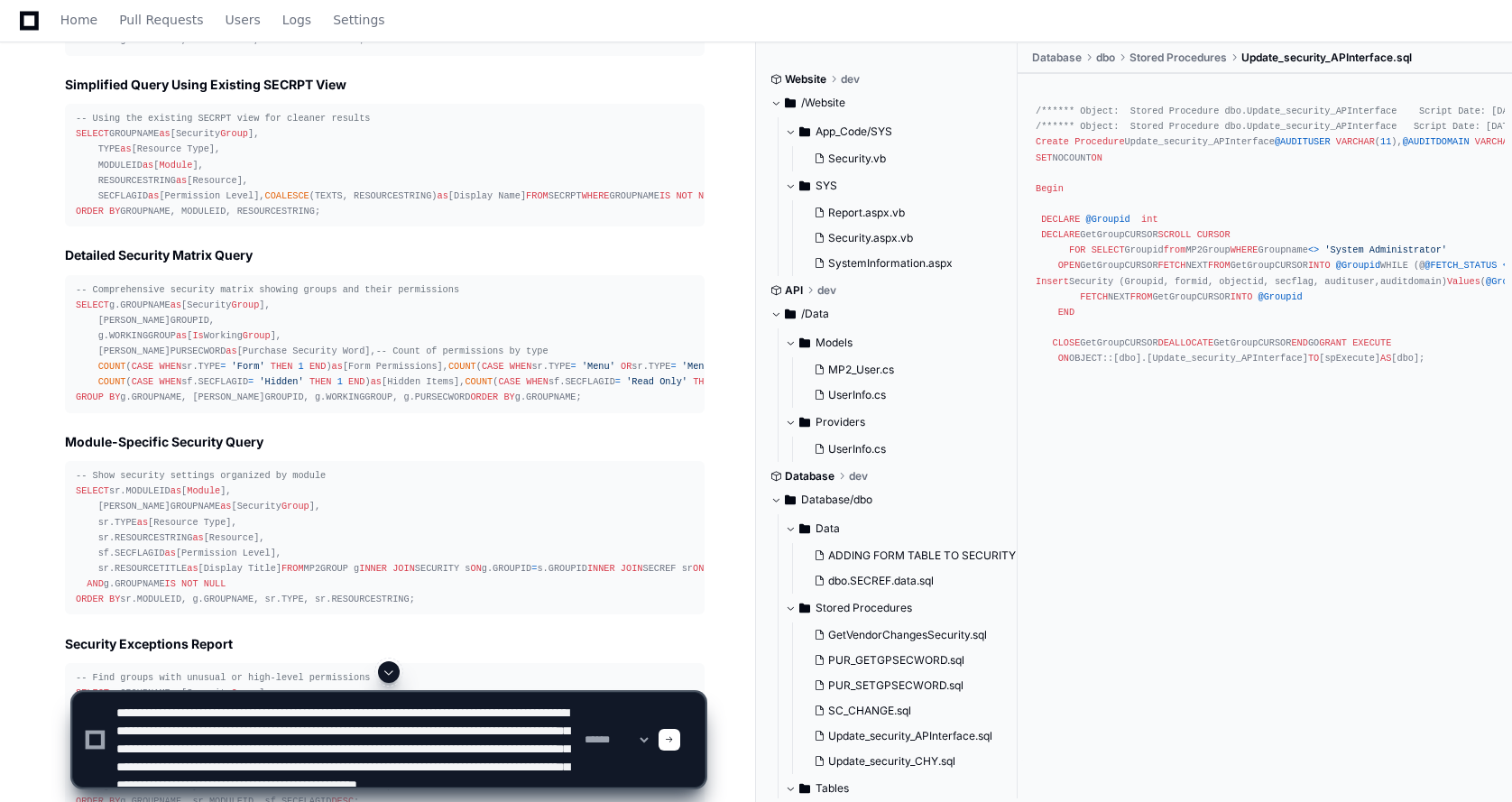
click at [116, 708] on textarea at bounding box center [347, 739] width 468 height 94
click at [115, 714] on textarea at bounding box center [347, 739] width 468 height 94
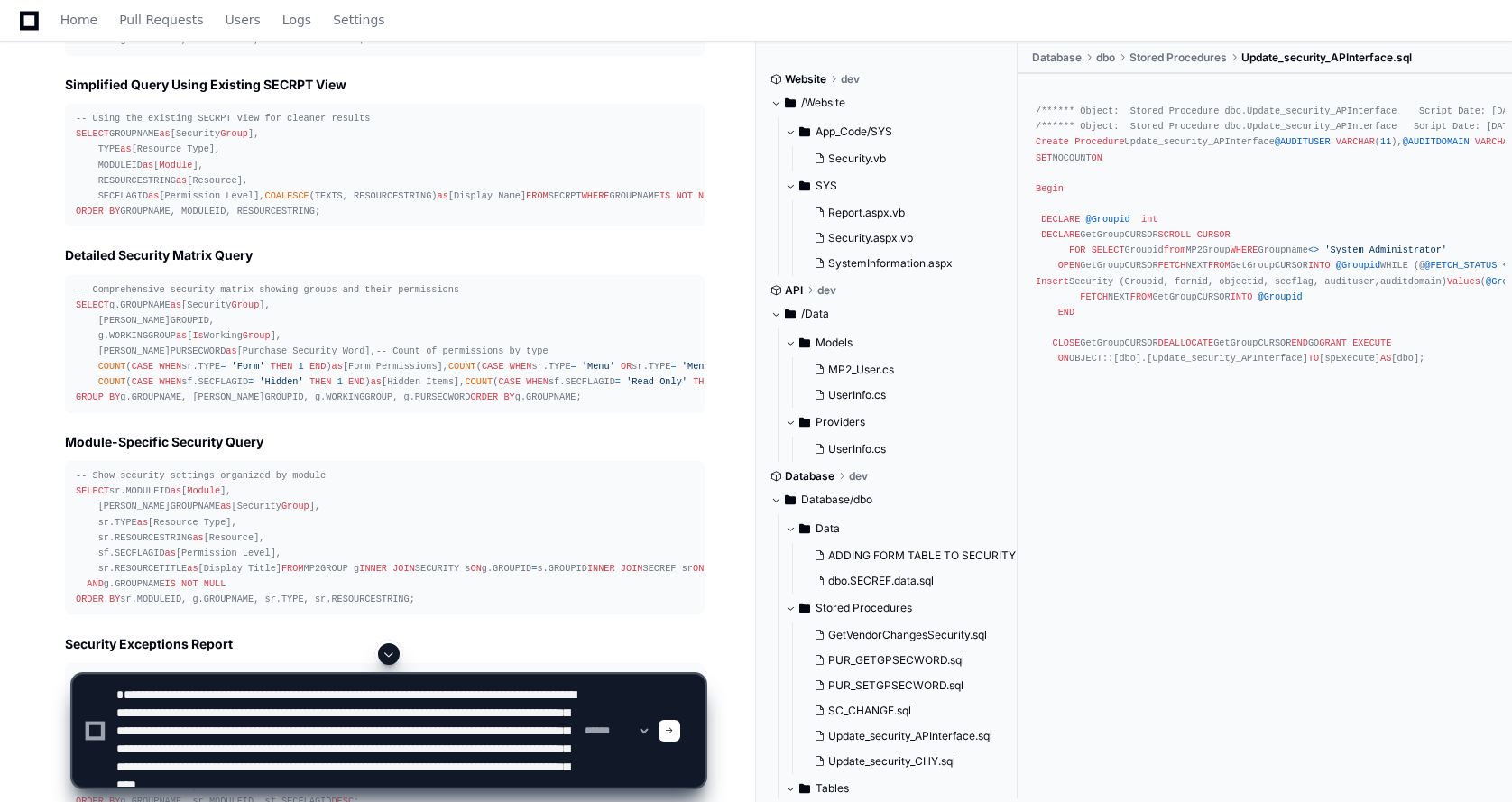
type textarea "**********"
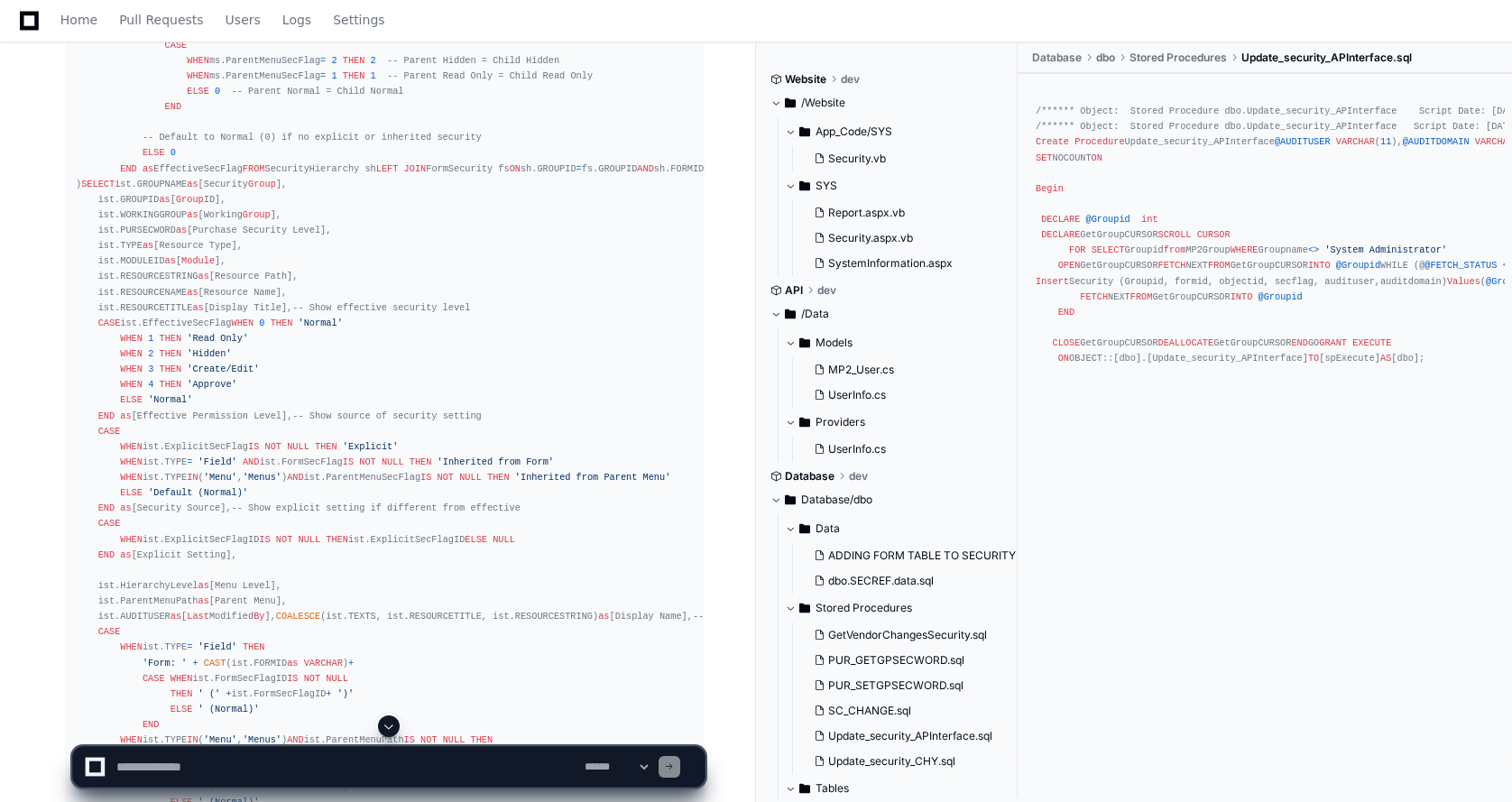
scroll to position [6777, 0]
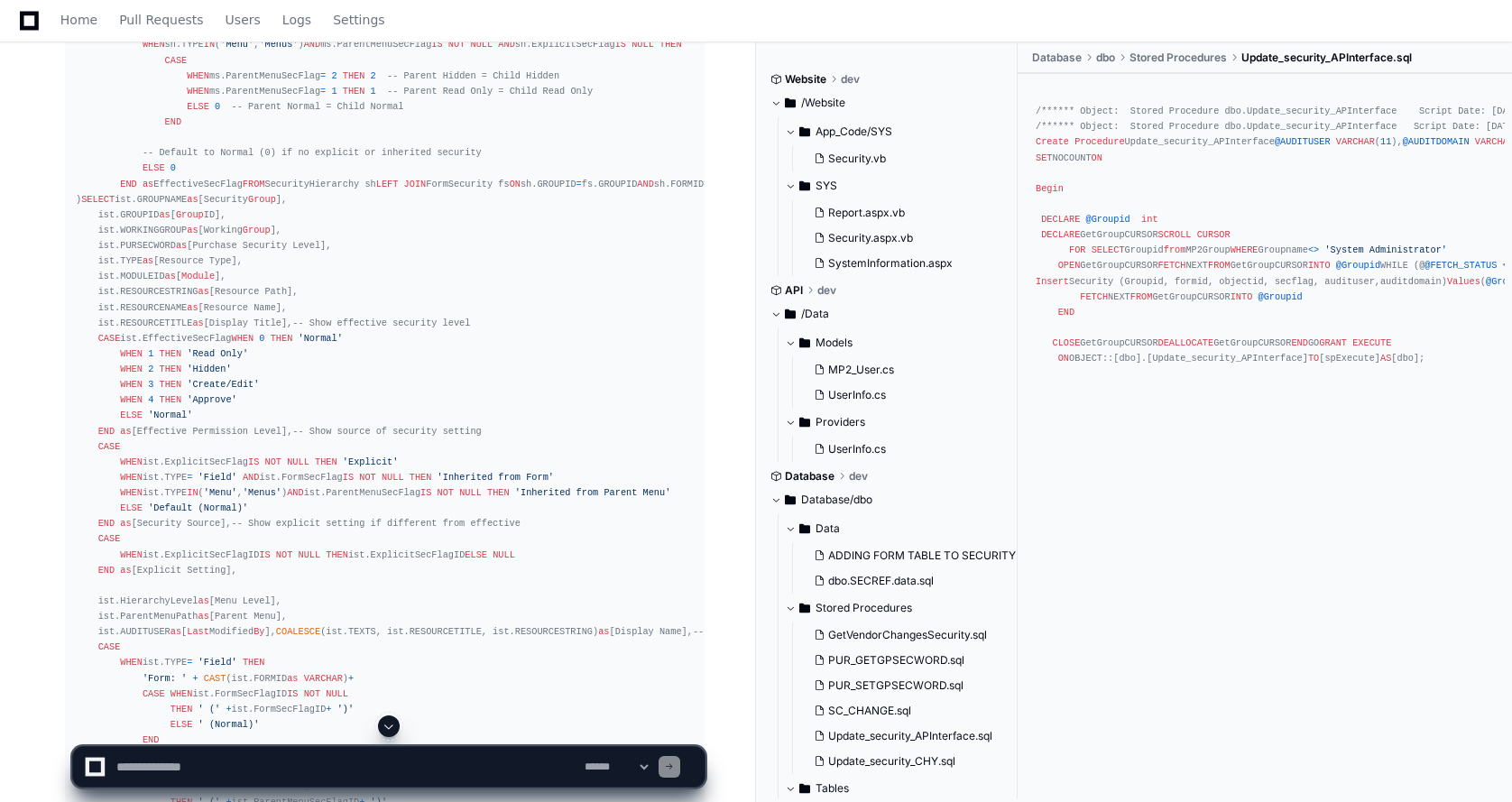
click at [387, 729] on span at bounding box center [388, 726] width 14 height 14
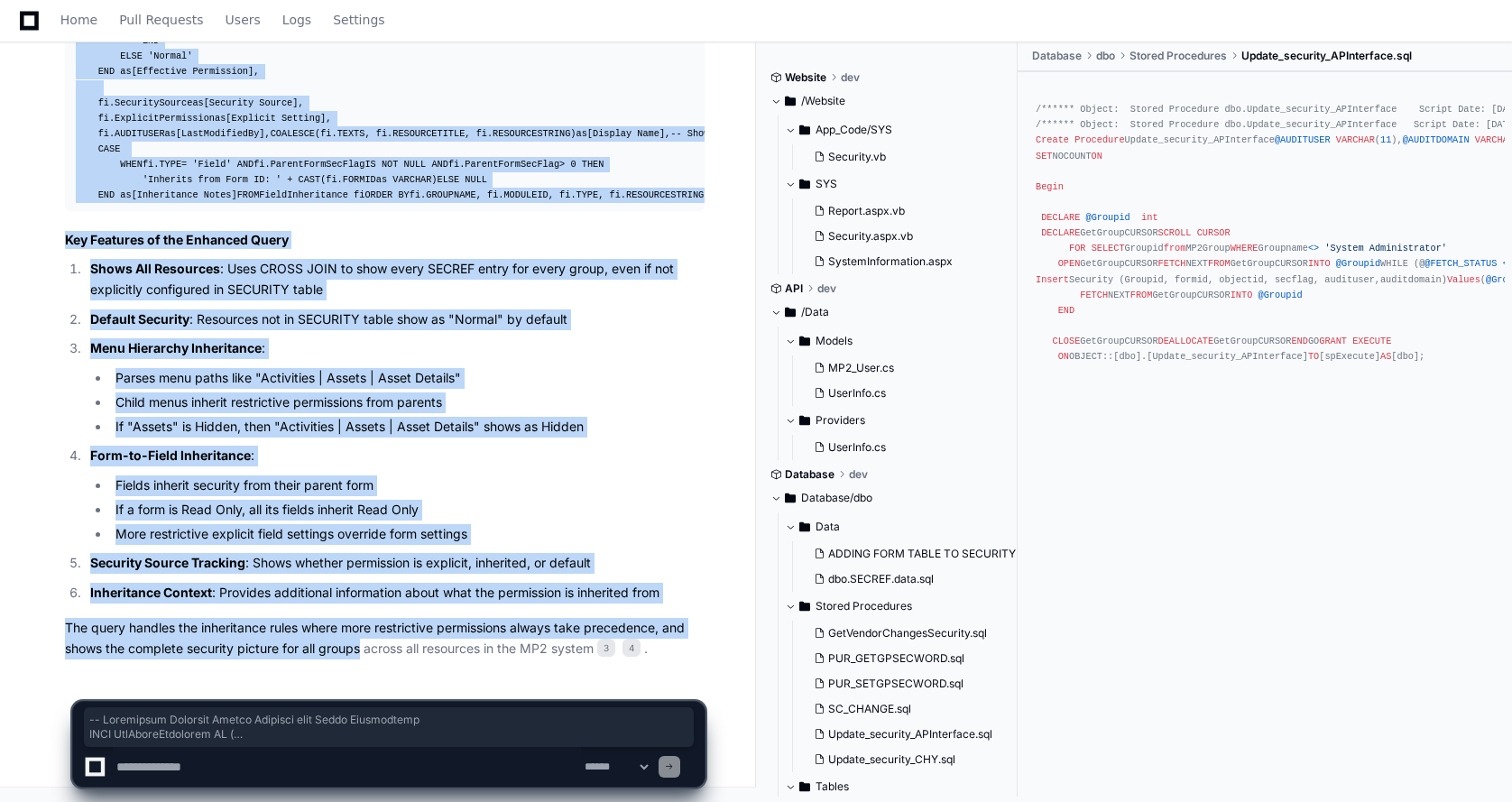
scroll to position [11447, 0]
drag, startPoint x: 38, startPoint y: 343, endPoint x: 426, endPoint y: 204, distance: 412.1
copy div "-- Simplified Security Groups Overview with Basic Inheritance WITH AllGroupReso…"
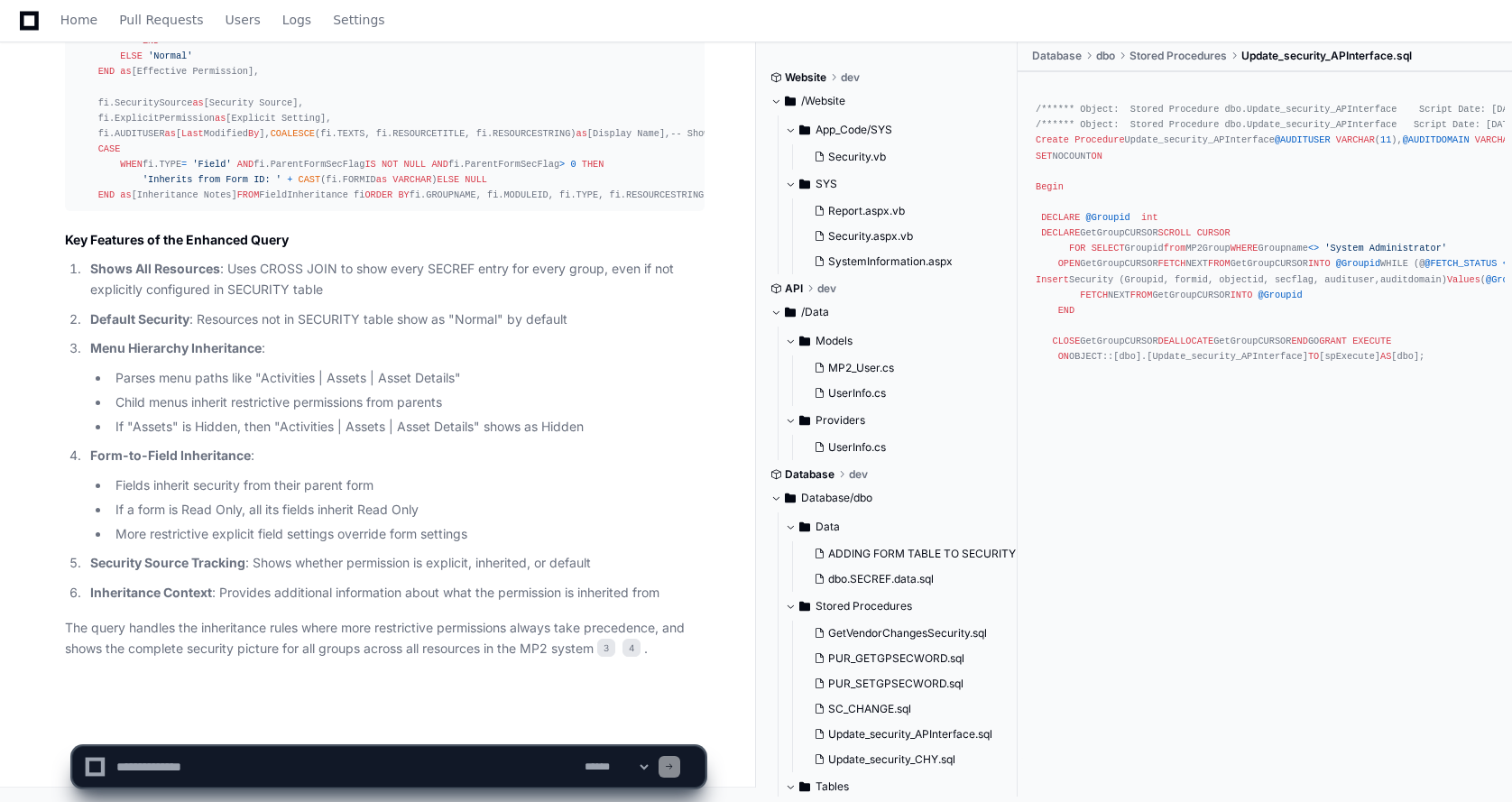
click at [547, 504] on li "If a form is Read Only, all its fields inherit Read Only" at bounding box center [407, 511] width 595 height 21
click at [182, 767] on textarea at bounding box center [347, 766] width 468 height 40
click at [203, 769] on textarea at bounding box center [347, 766] width 468 height 40
type textarea "**********"
click at [674, 769] on span at bounding box center [669, 766] width 9 height 9
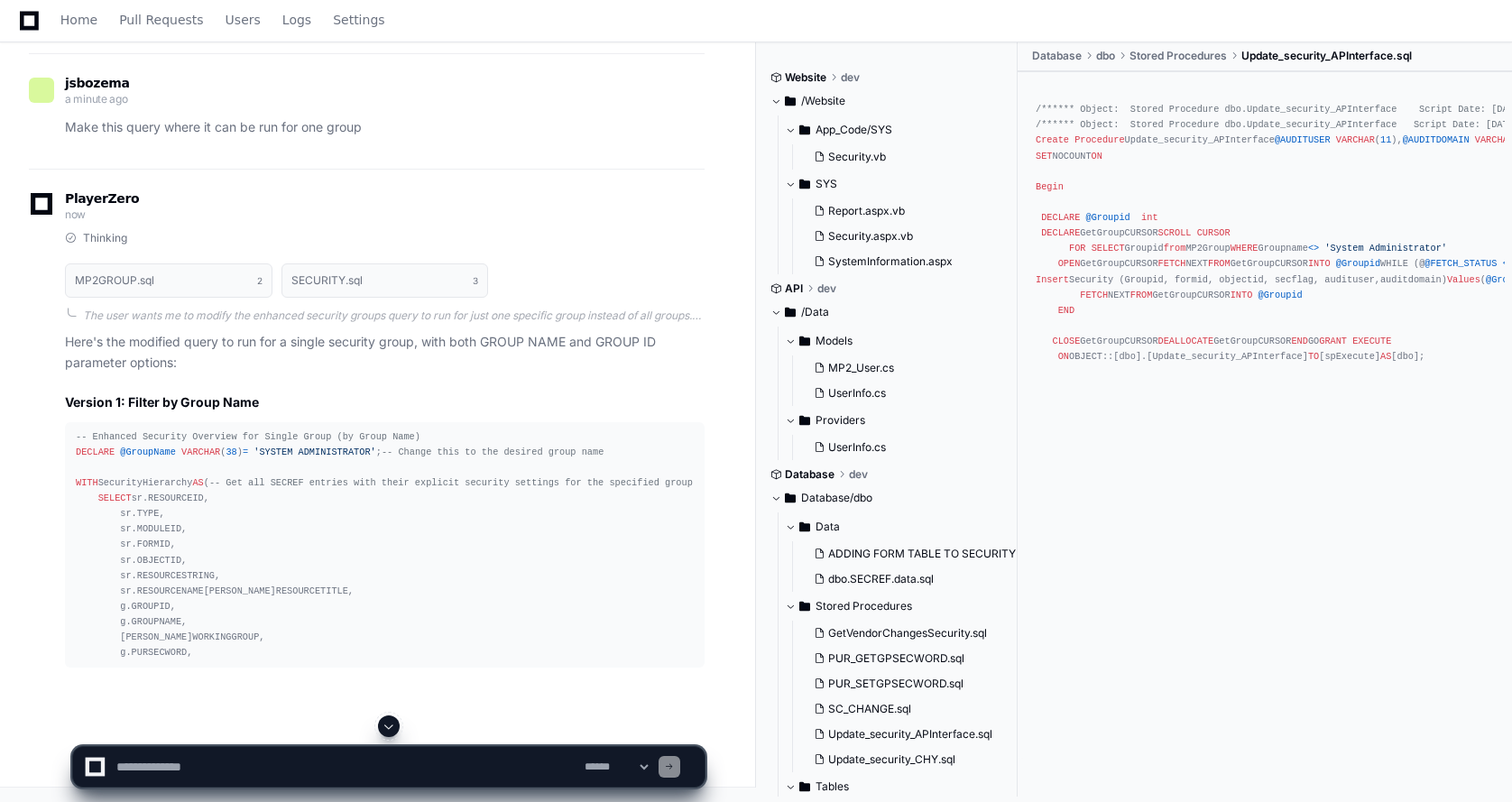
scroll to position [12128, 0]
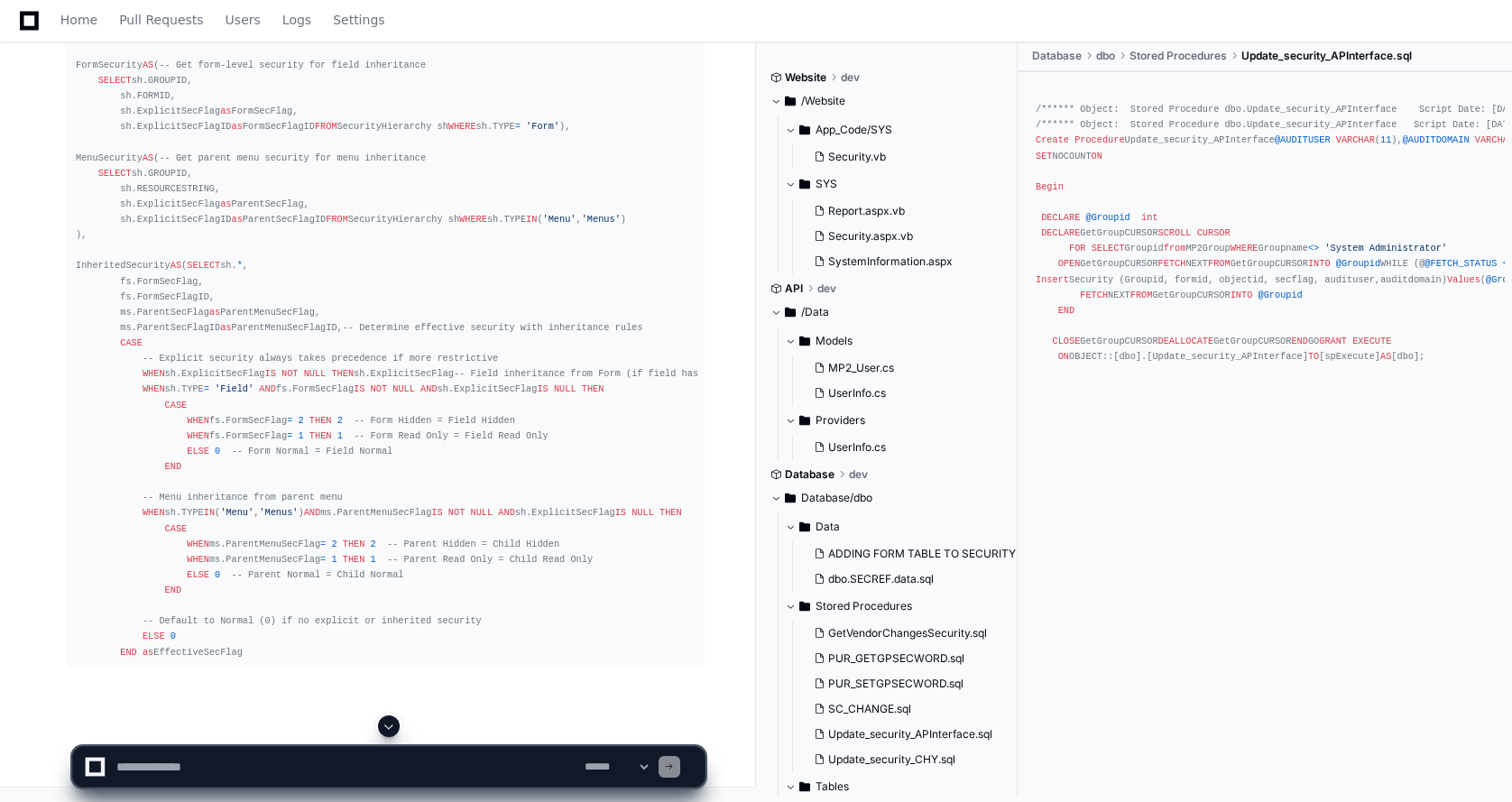
click at [388, 726] on span at bounding box center [388, 726] width 14 height 14
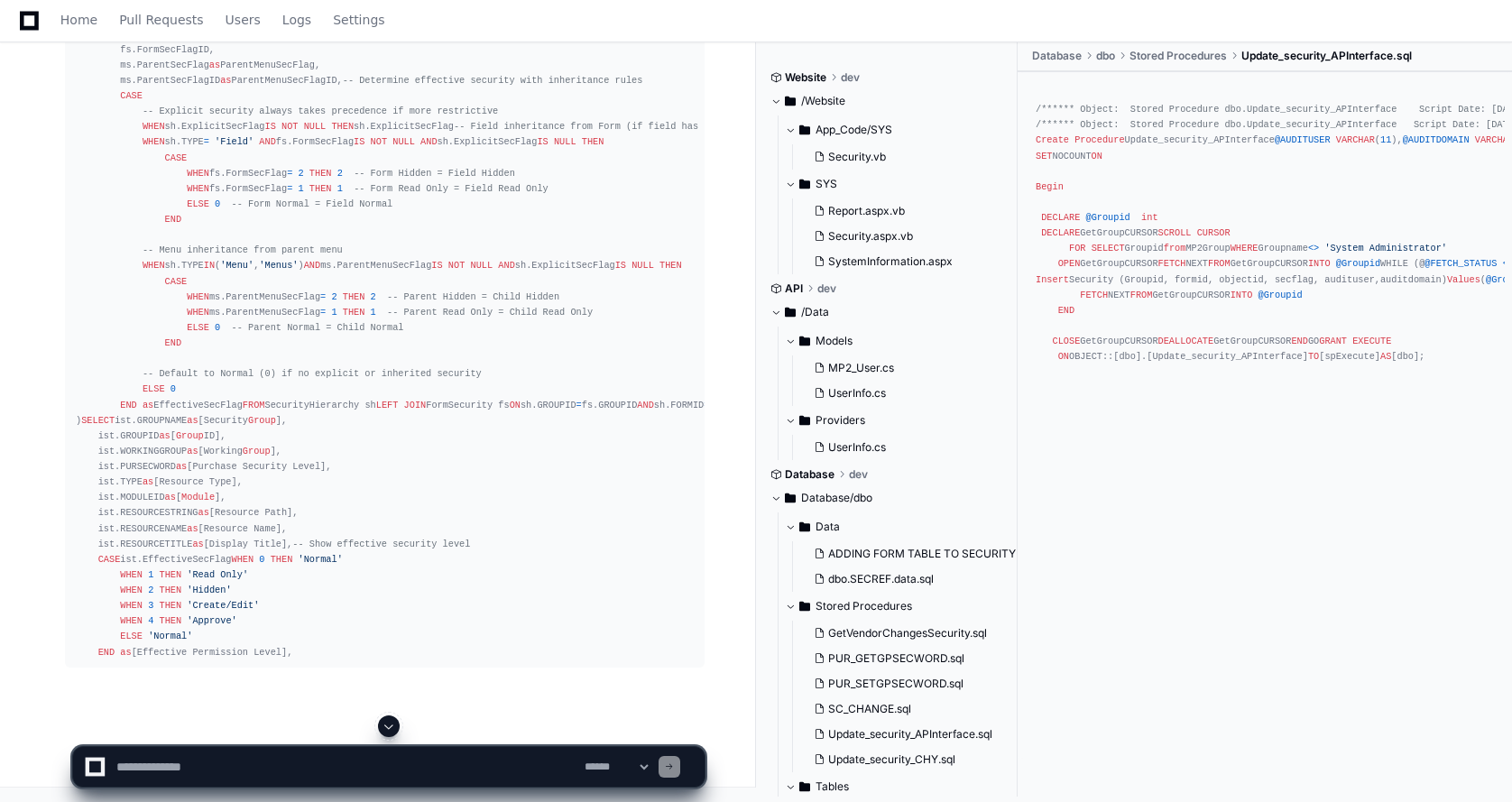
click at [387, 729] on span at bounding box center [388, 726] width 14 height 14
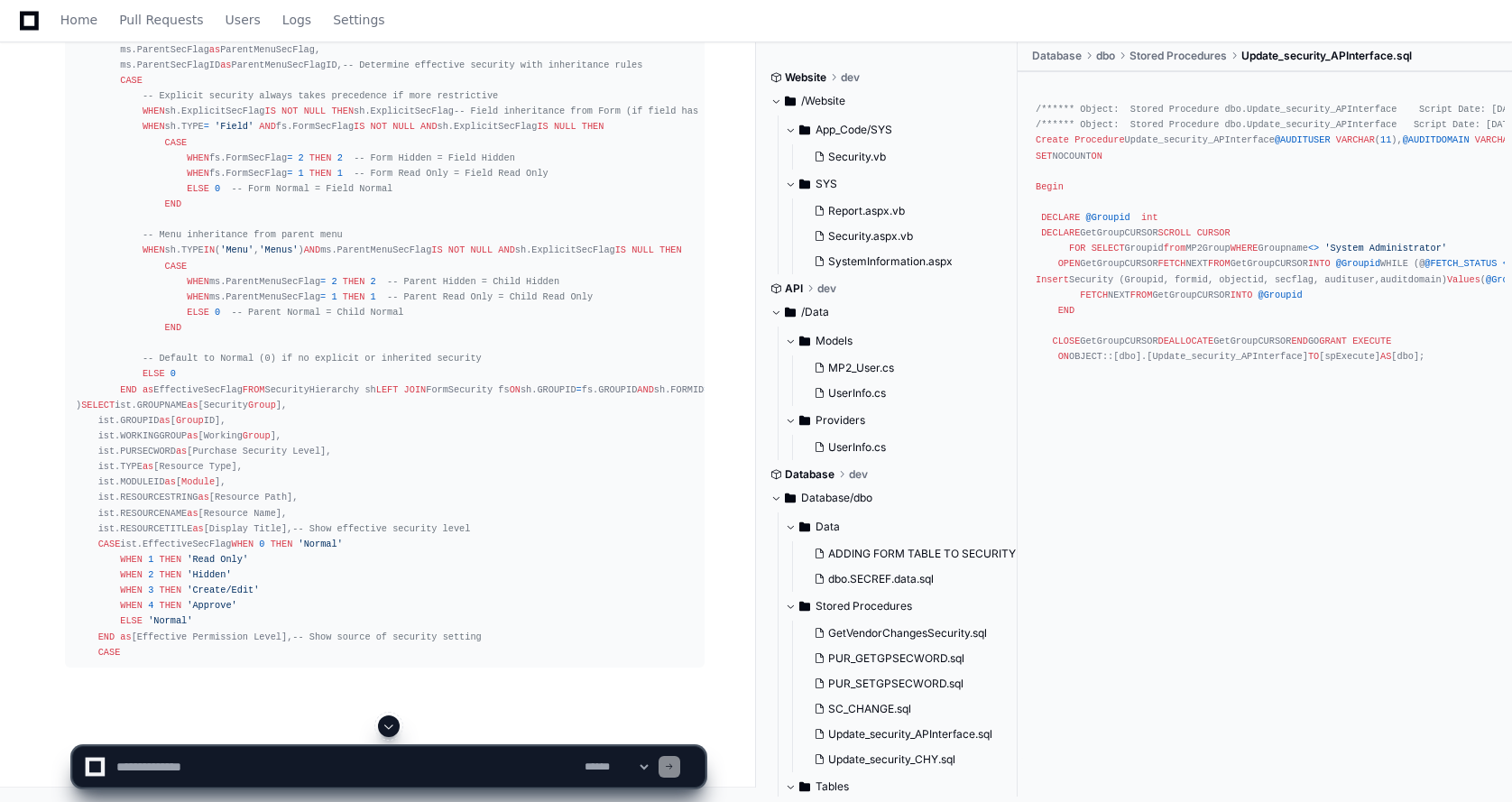
scroll to position [13874, 0]
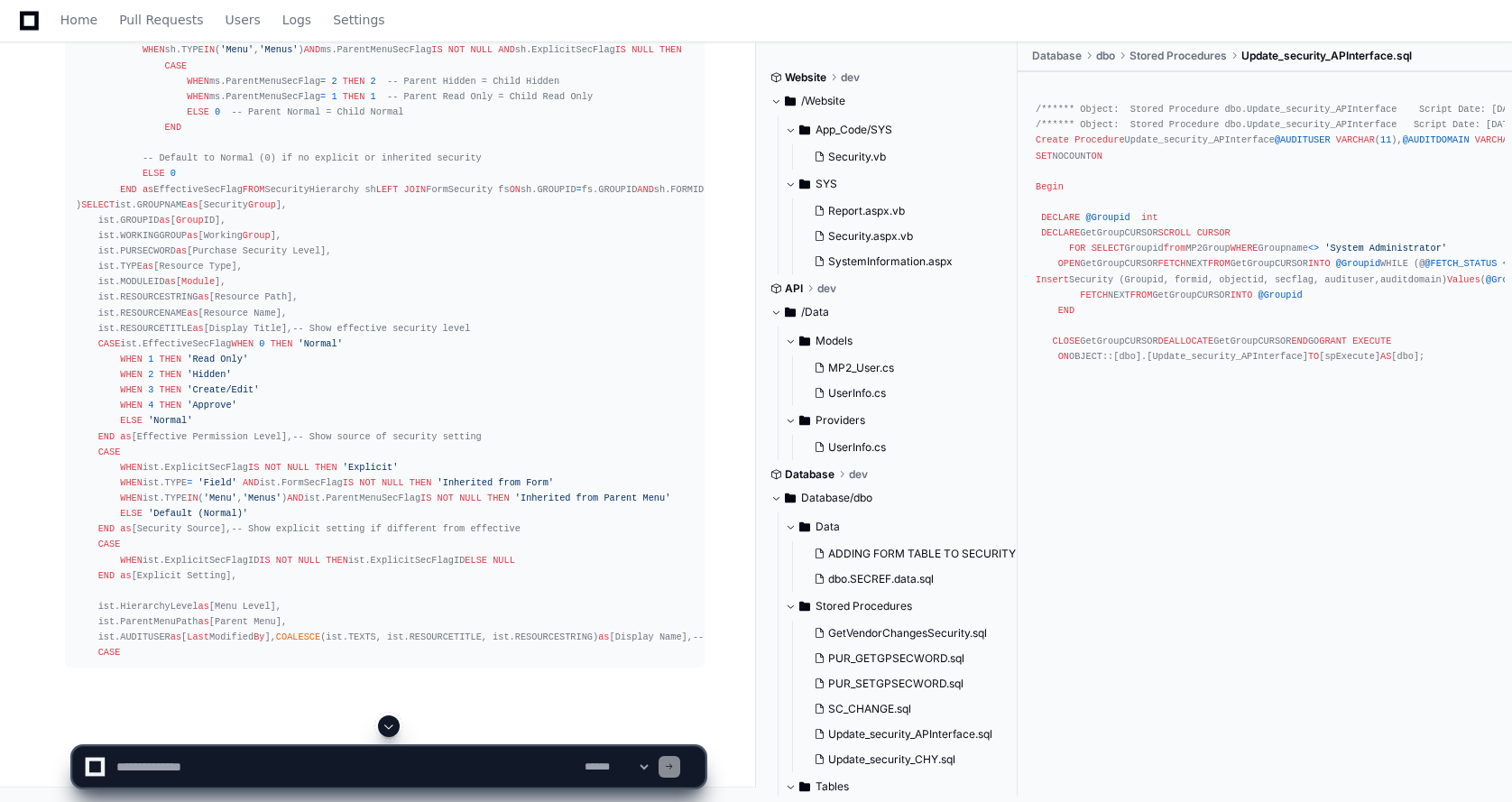
click at [385, 722] on span at bounding box center [388, 726] width 14 height 14
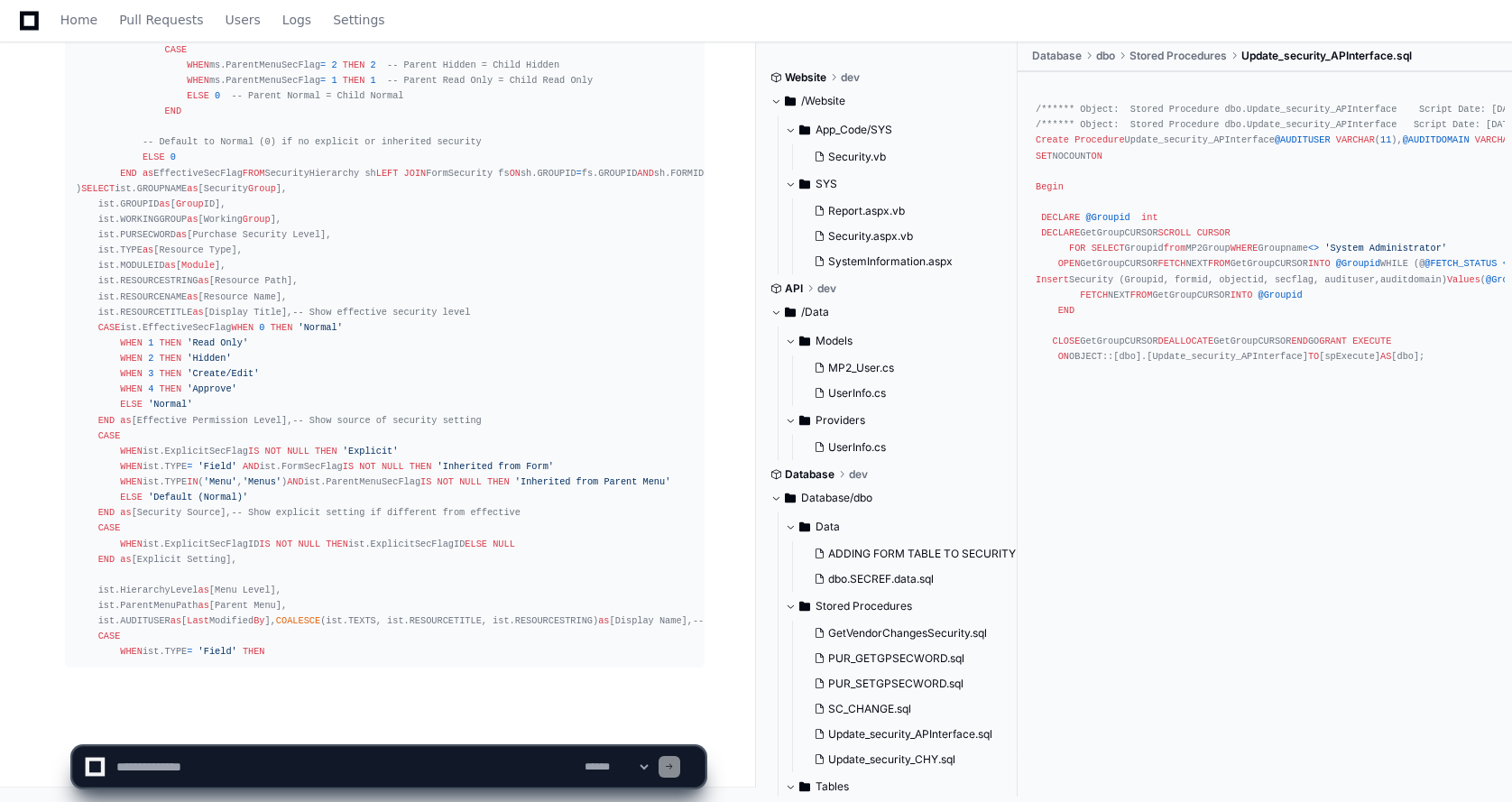
scroll to position [14199, 0]
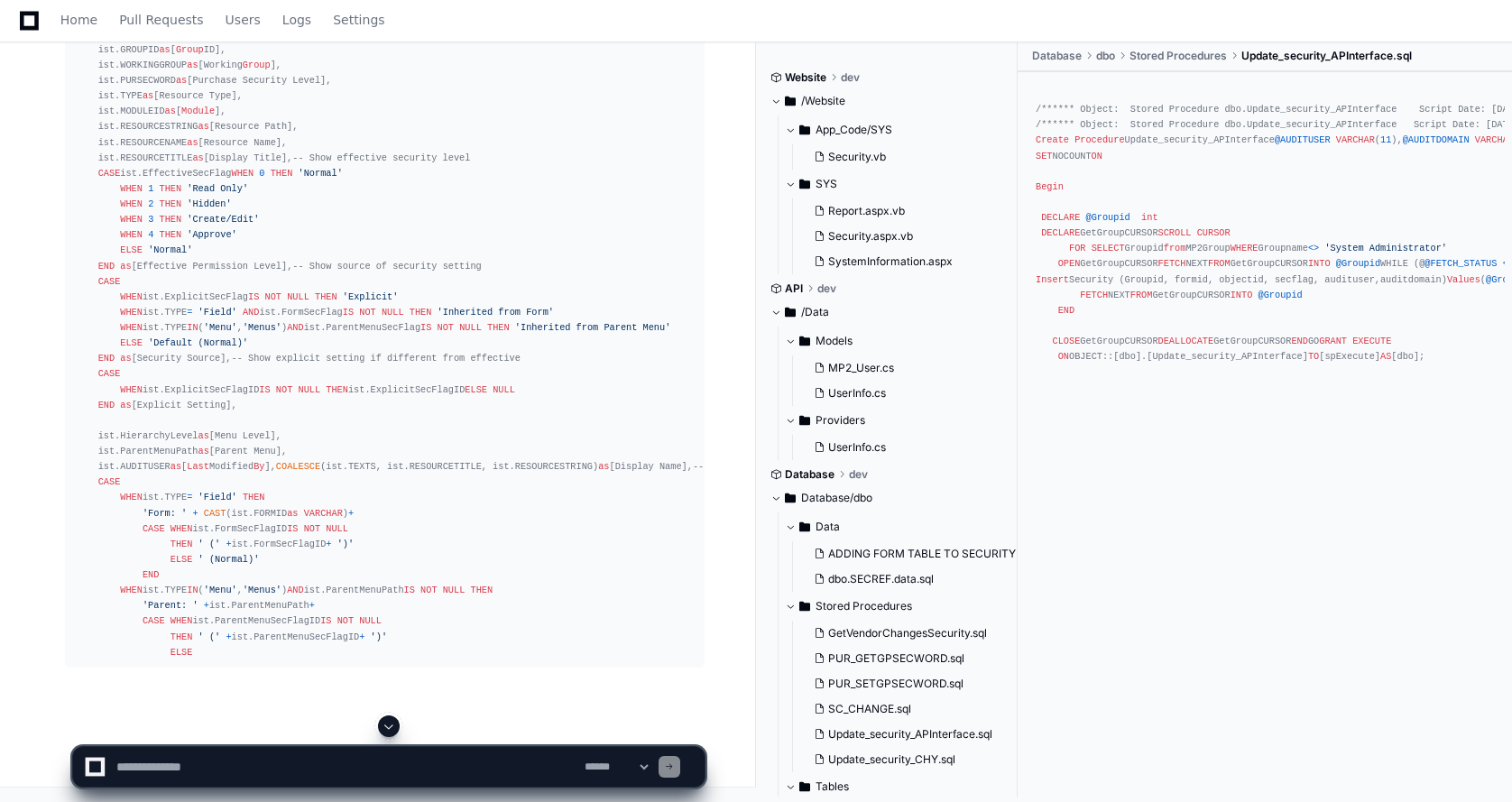
click at [389, 725] on span at bounding box center [388, 726] width 14 height 14
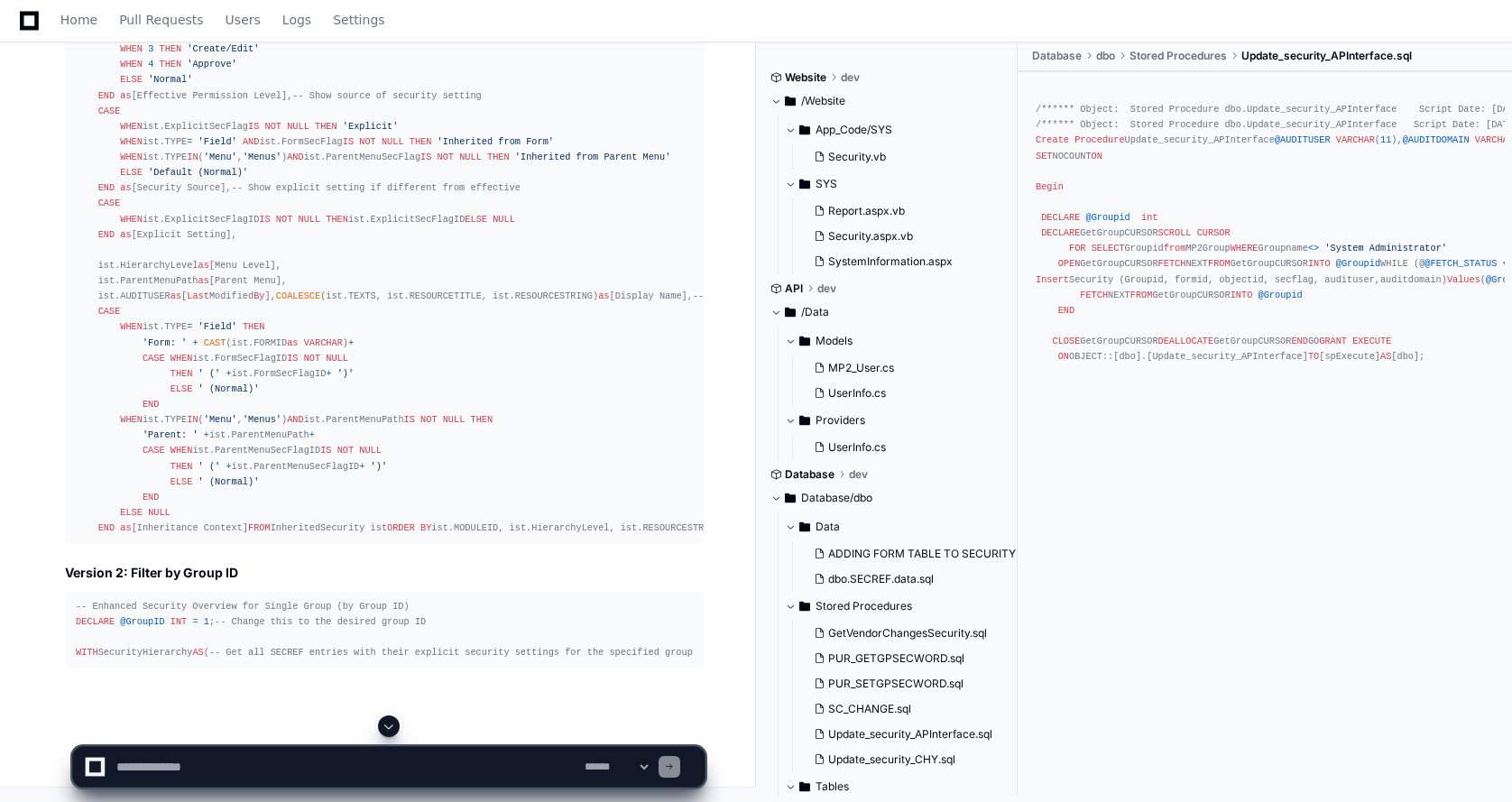
click at [385, 727] on span at bounding box center [388, 726] width 14 height 14
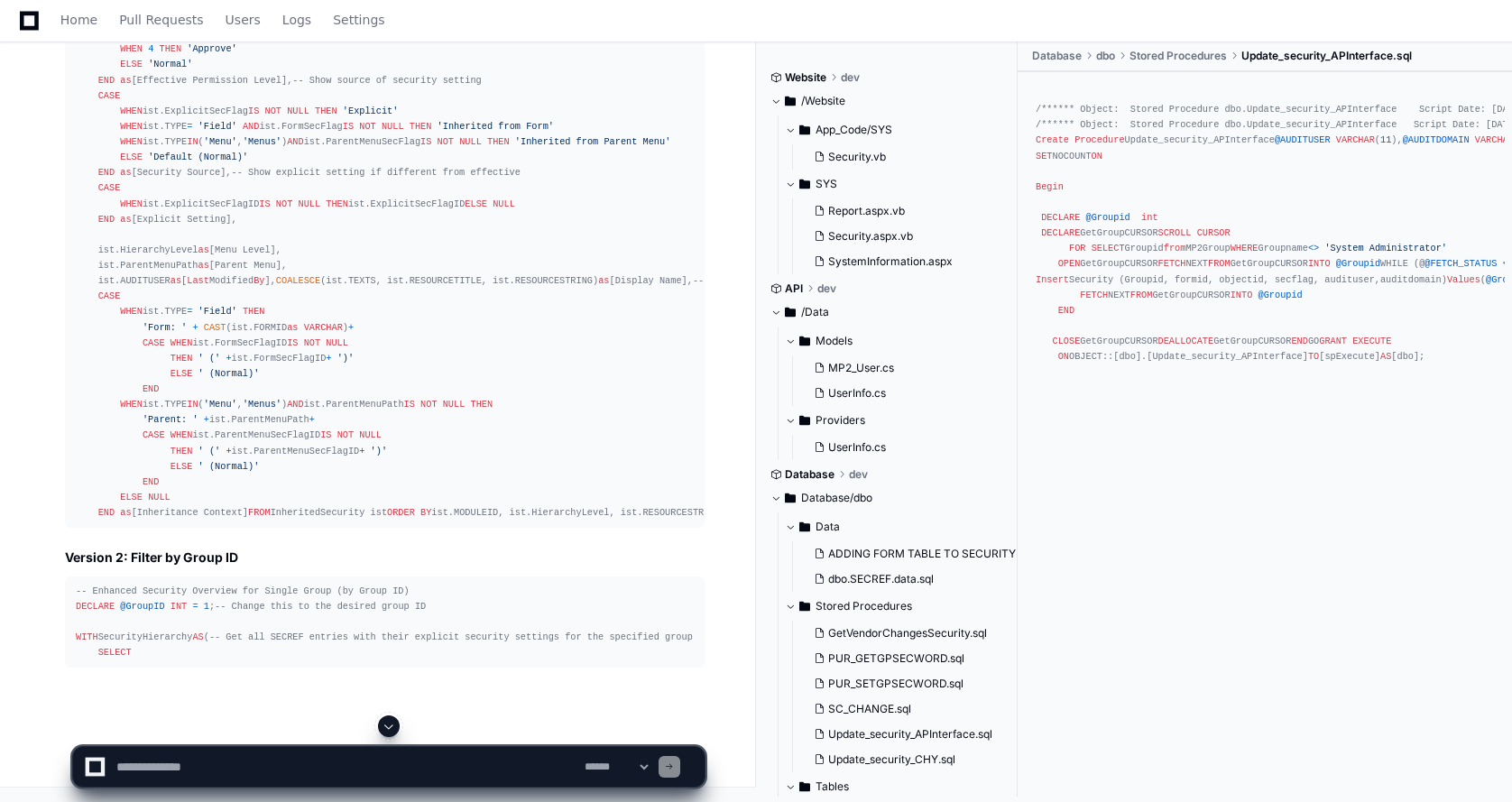
scroll to position [14586, 0]
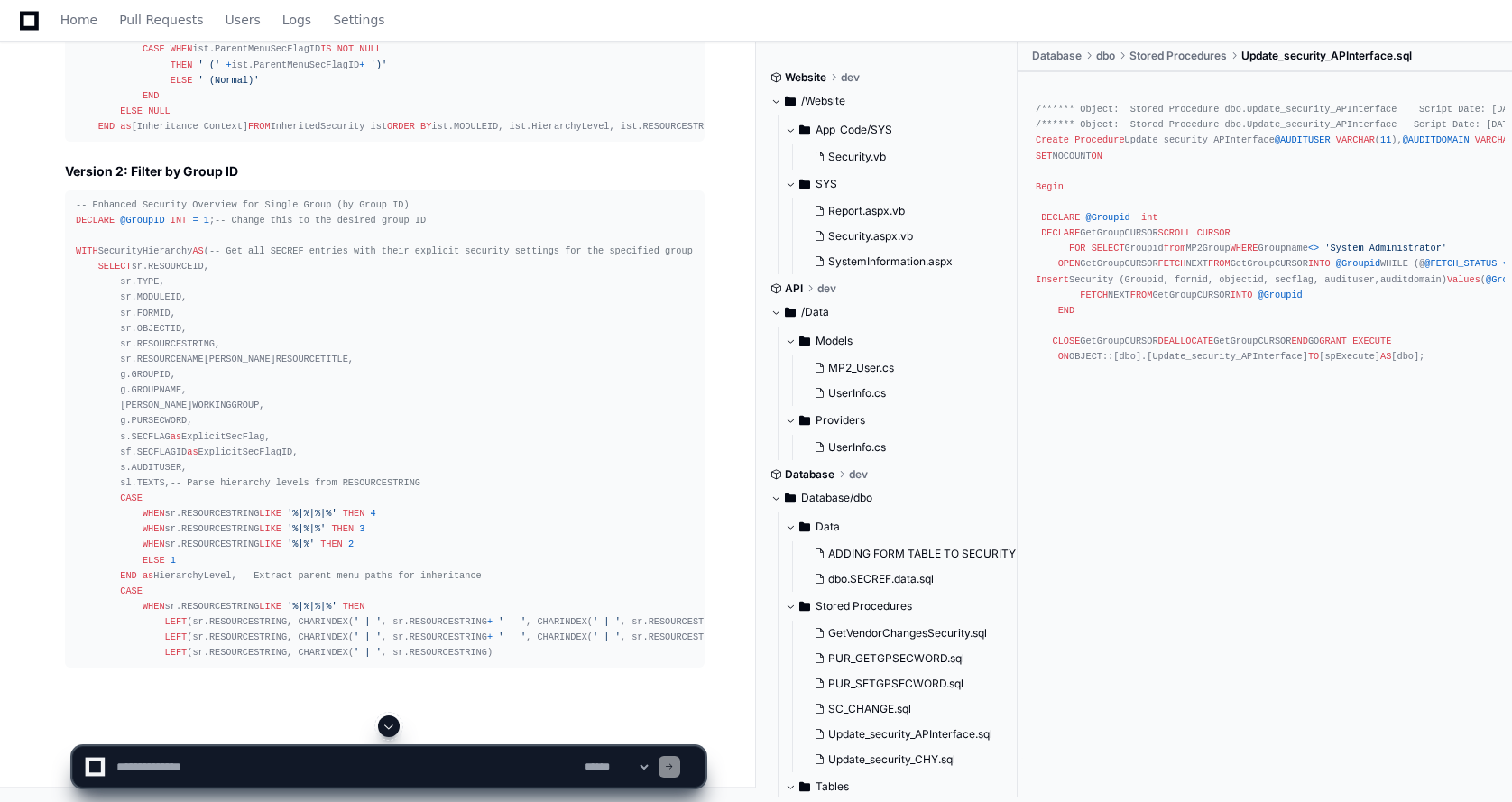
click at [387, 724] on span at bounding box center [388, 726] width 14 height 14
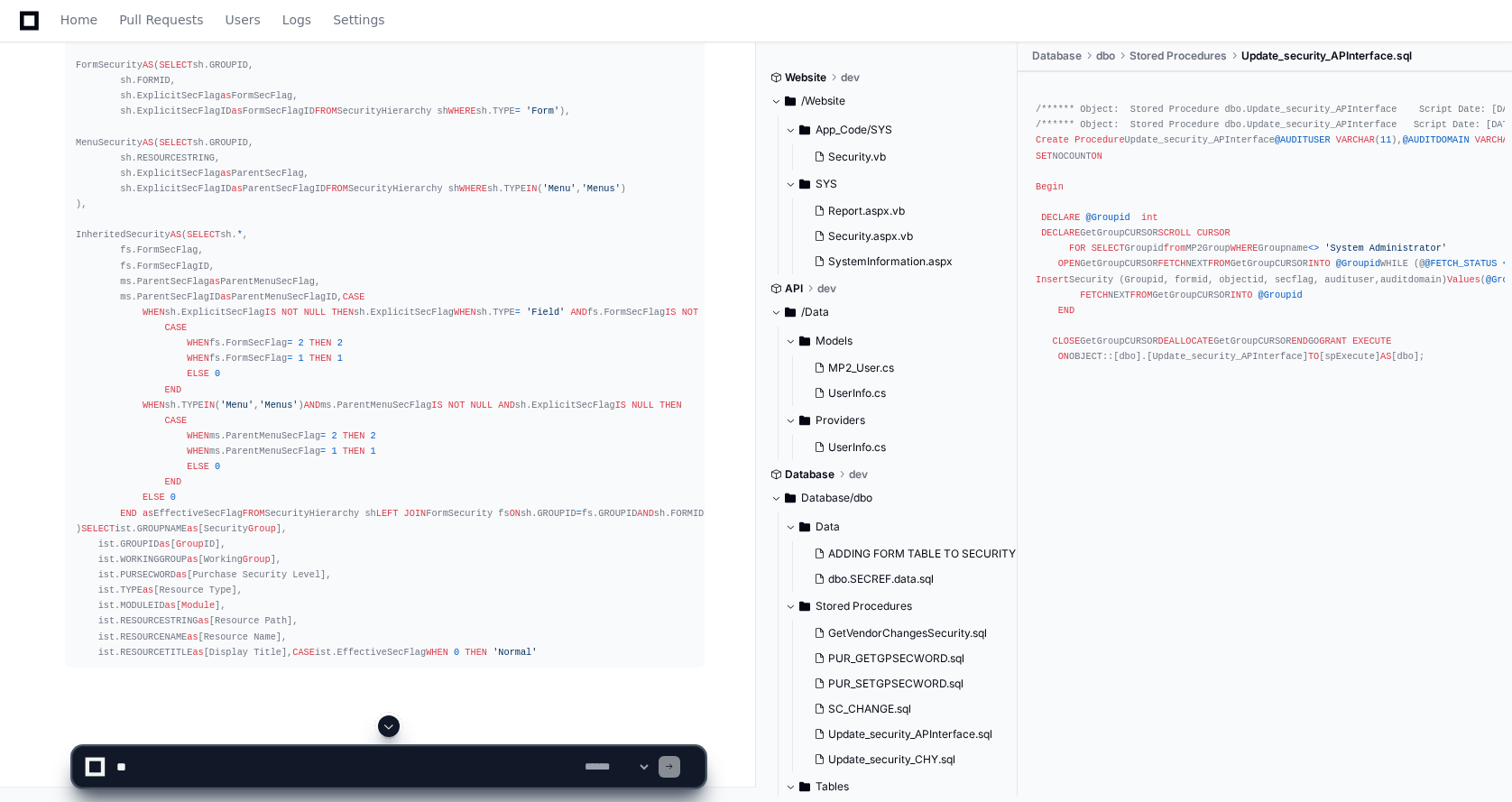
scroll to position [486, 0]
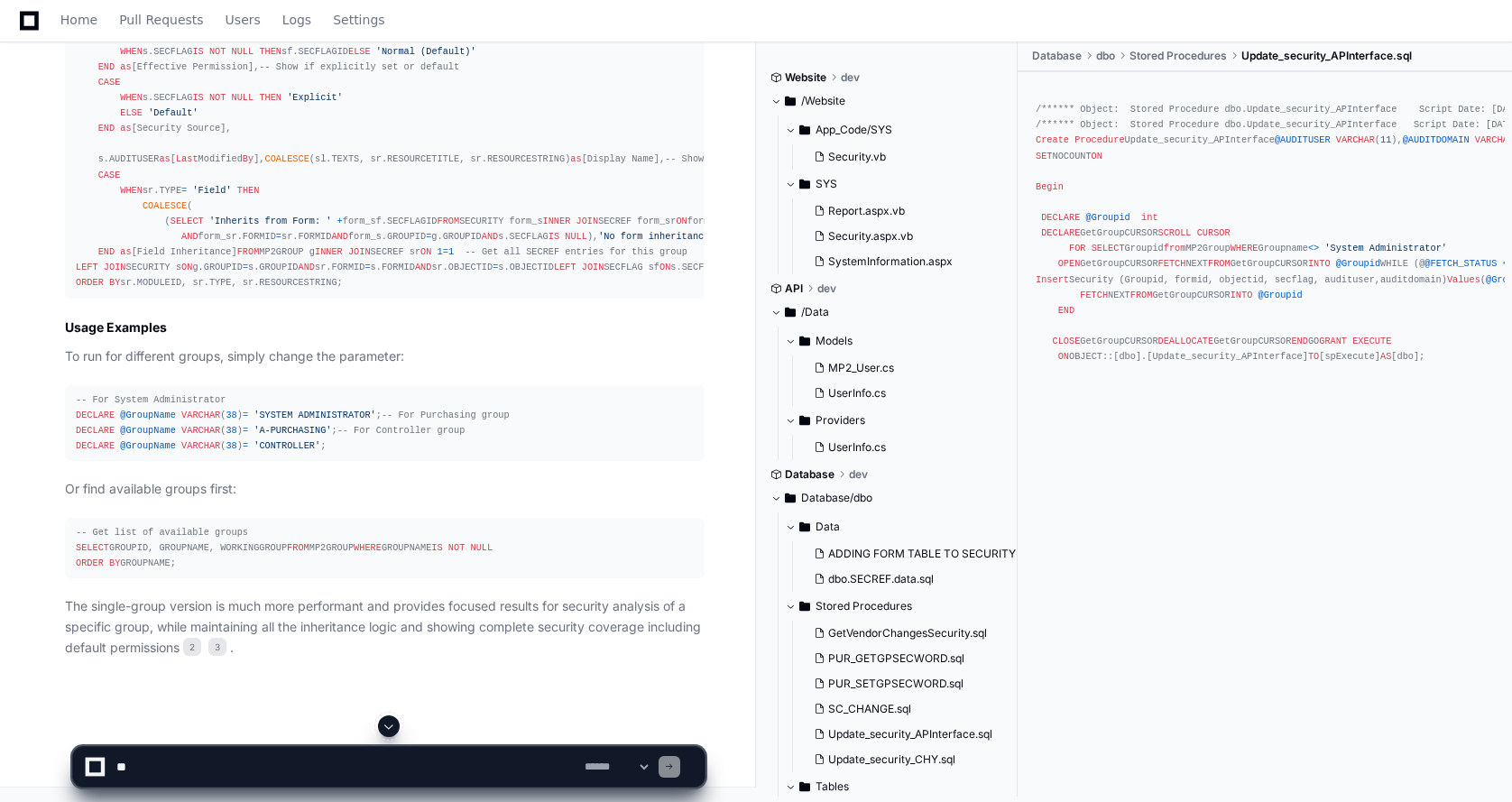
click at [387, 727] on span at bounding box center [388, 726] width 14 height 14
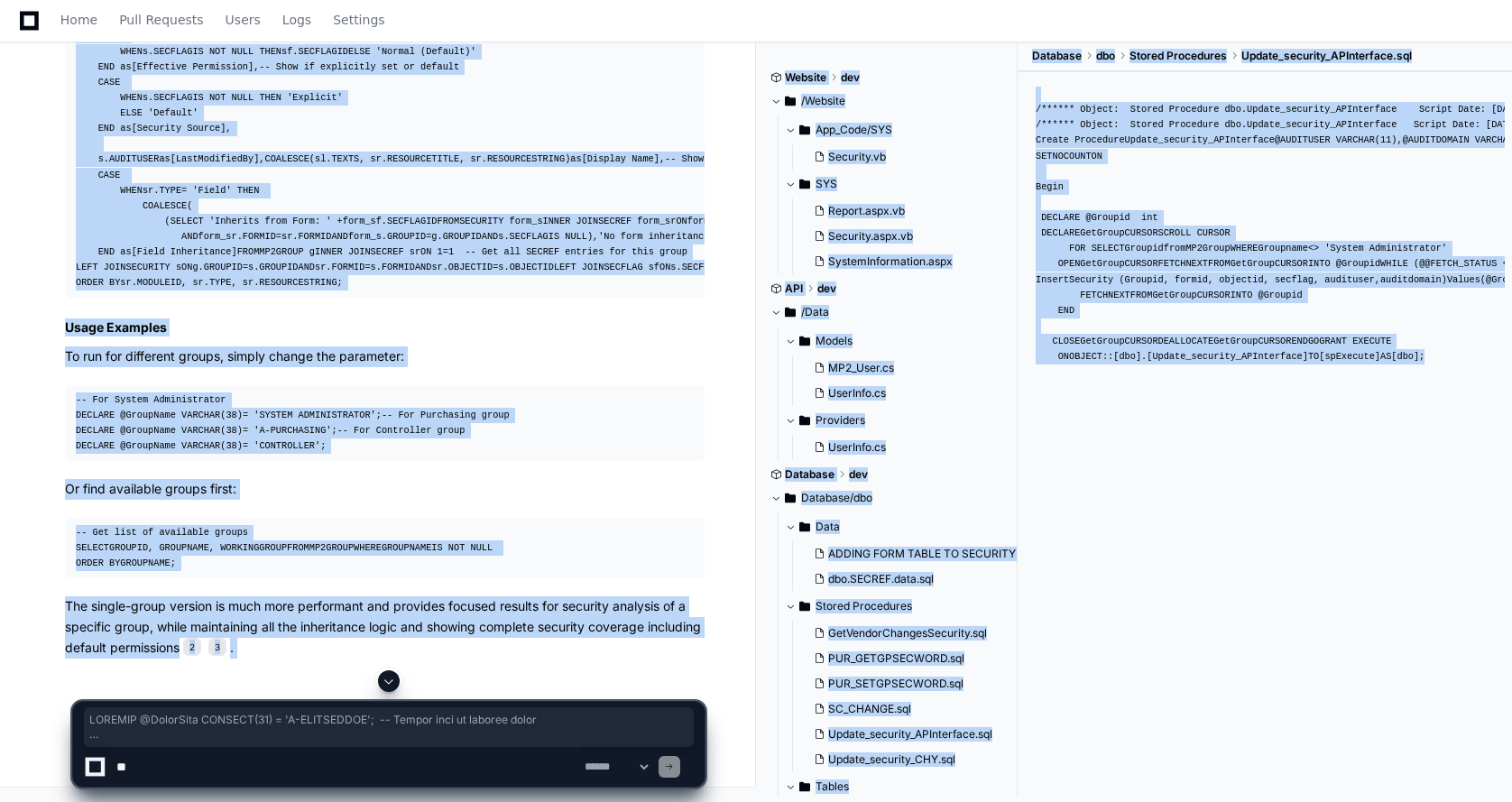
scroll to position [17925, 0]
drag, startPoint x: 76, startPoint y: 321, endPoint x: 496, endPoint y: 526, distance: 467.4
click at [496, 291] on div "-- Simplified Single Group Security Overview DECLARE @GroupName VARCHAR ( 38 ) …" at bounding box center [385, 74] width 618 height 433
copy div "DECLARE @GroupName VARCHAR ( 38 ) = 'A-PURCHASING' ; -- Change this to desired …"
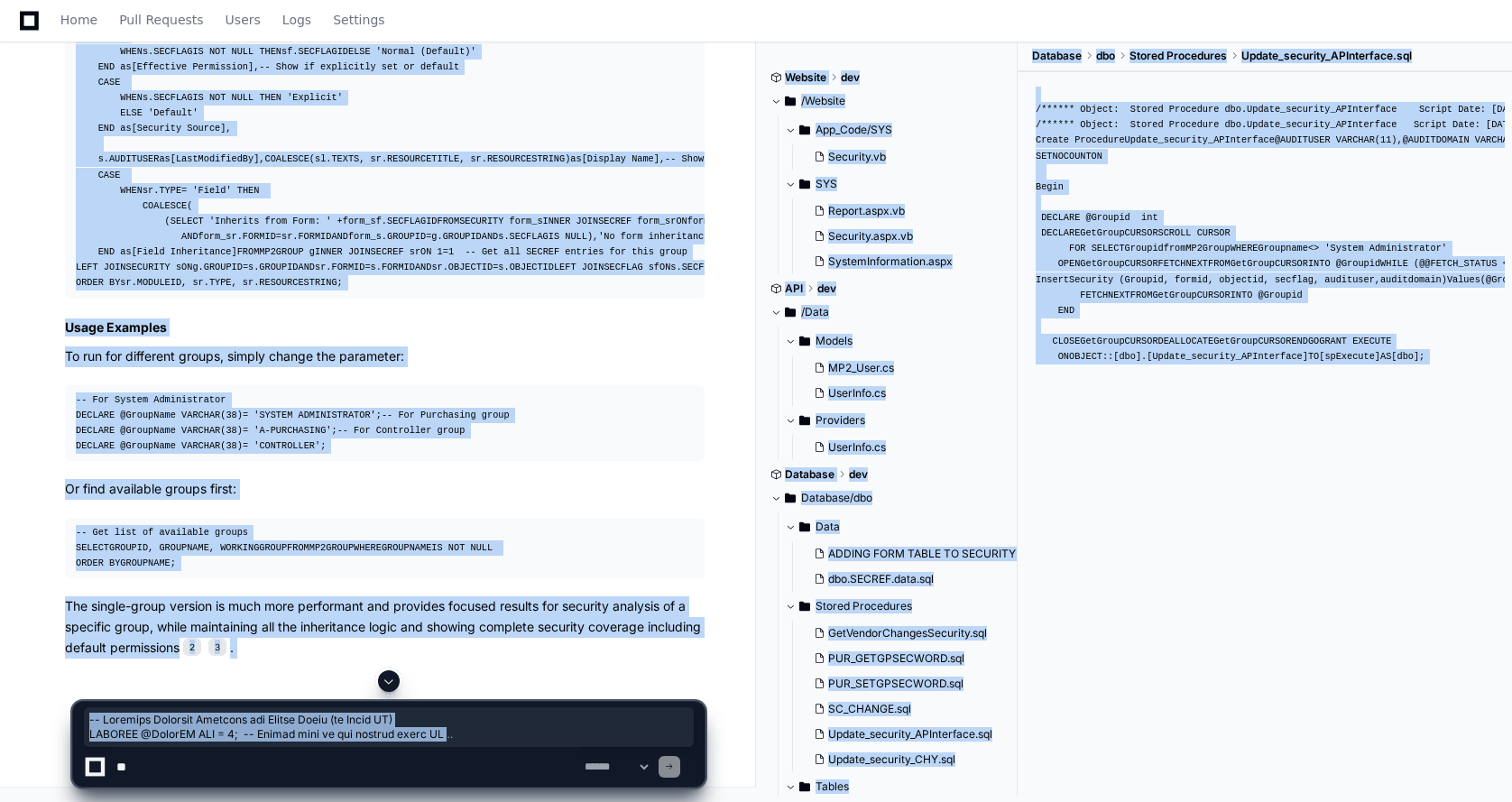
scroll to position [17442, 0]
drag, startPoint x: 77, startPoint y: 323, endPoint x: 463, endPoint y: 106, distance: 442.8
copy div "-- Enhanced Security Overview for Single Group (by Group ID) DECLARE @GroupID I…"
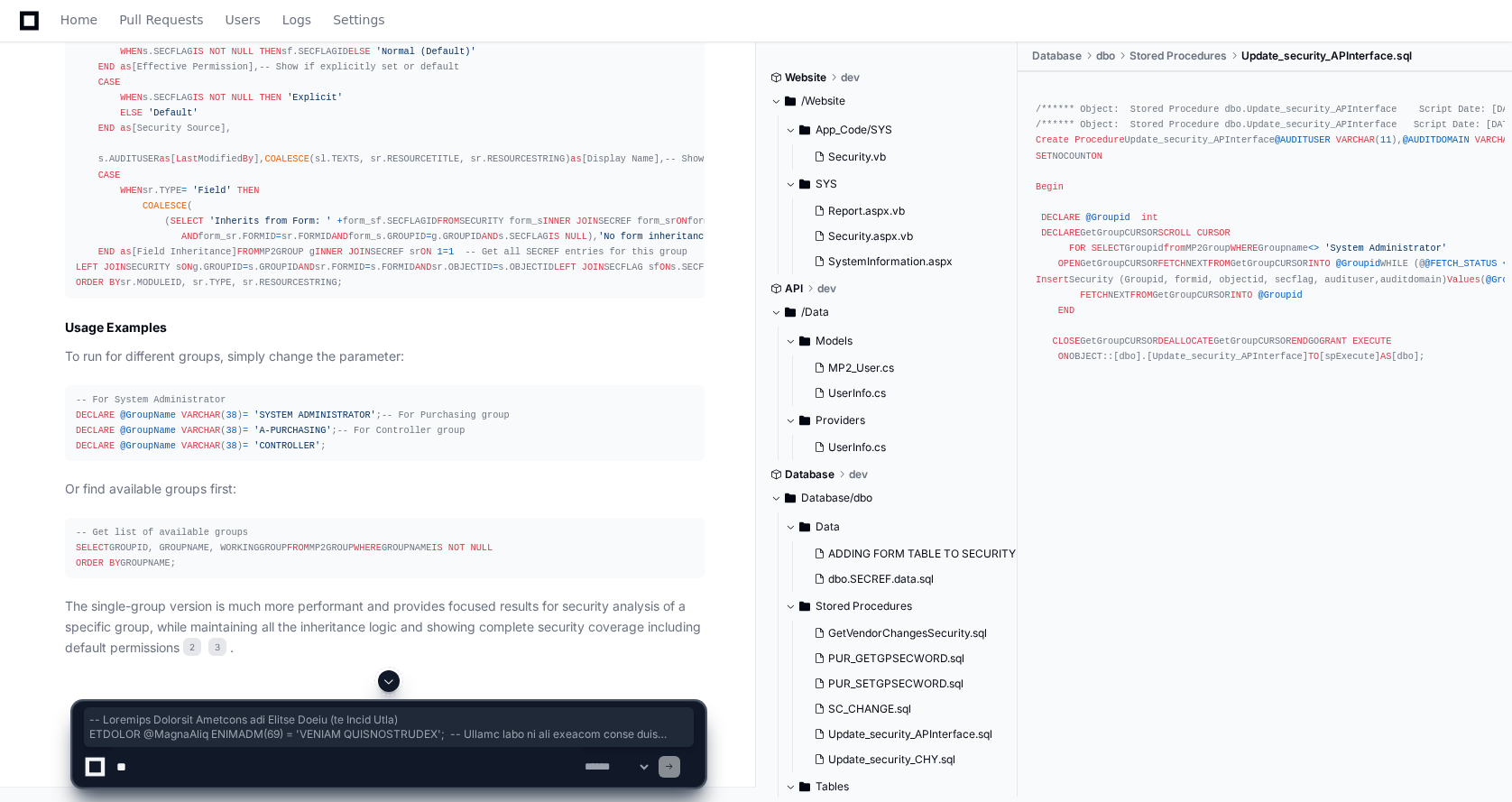
drag, startPoint x: 79, startPoint y: 407, endPoint x: 427, endPoint y: 349, distance: 352.8
copy article "-- Enhanced Security Overview for Single Group (by Group Name) DECLARE @GroupNa…"
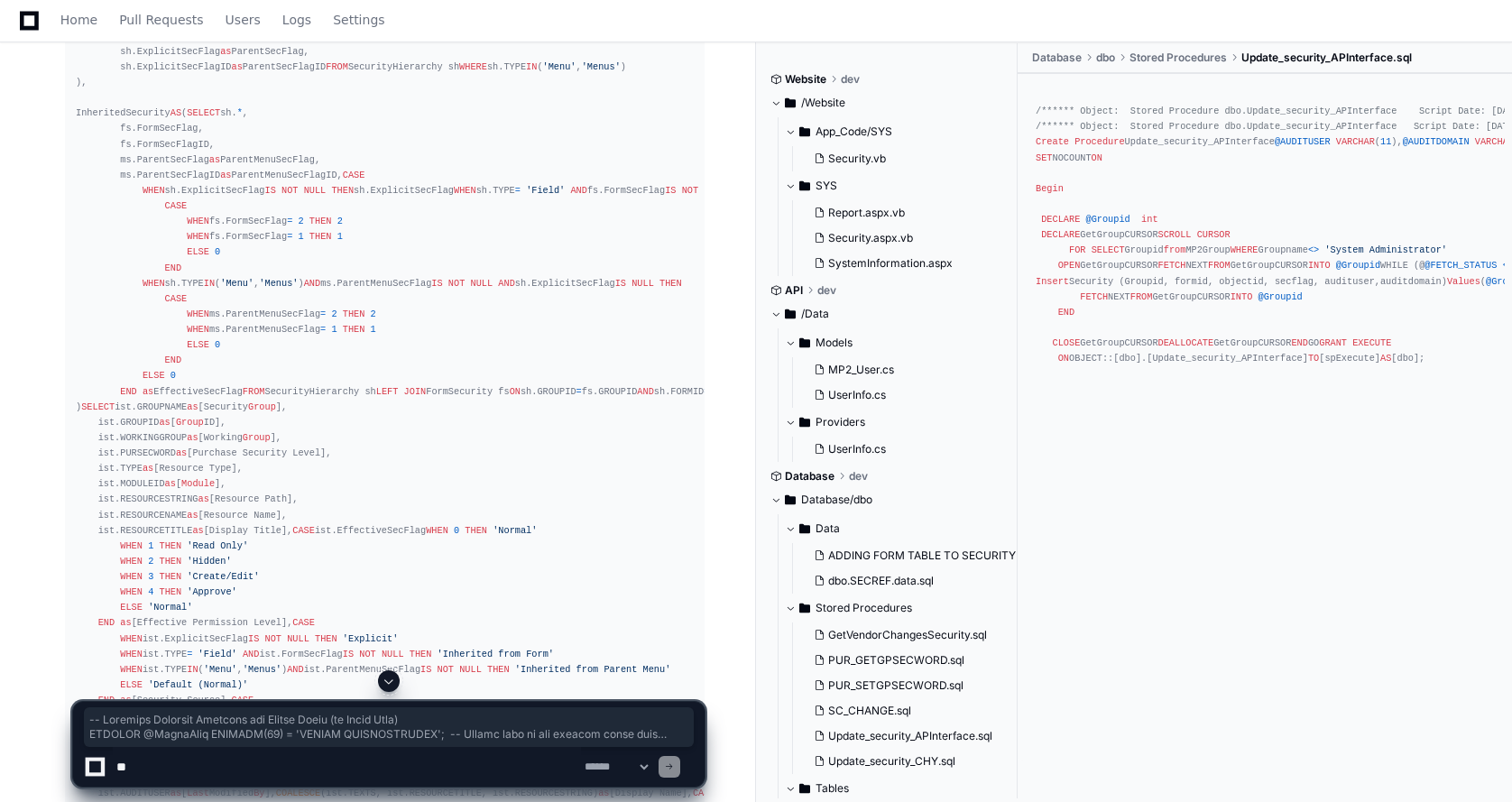
scroll to position [12071, 0]
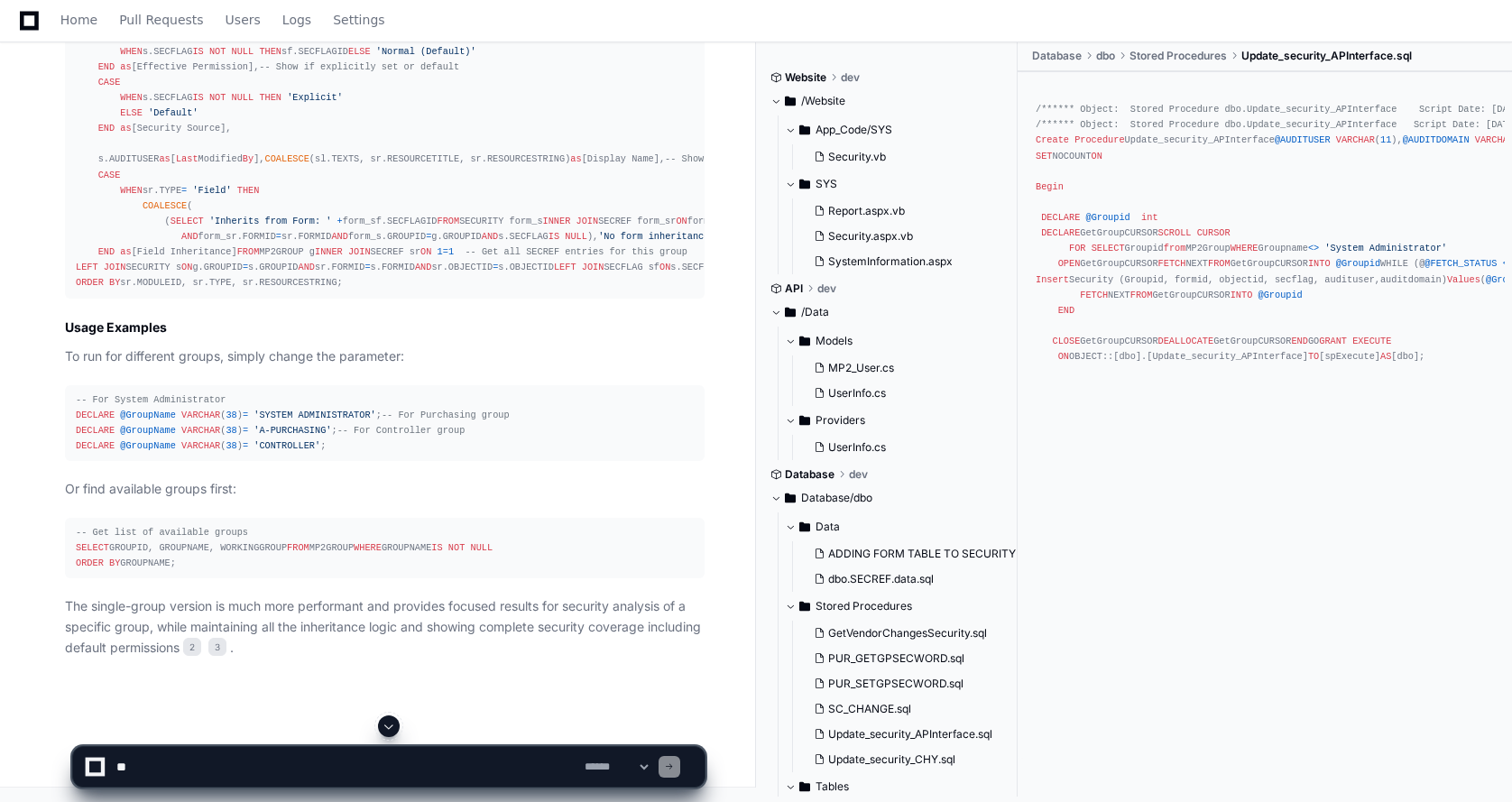
scroll to position [14689, 0]
click at [153, 762] on textarea at bounding box center [347, 766] width 468 height 40
paste textarea "**********"
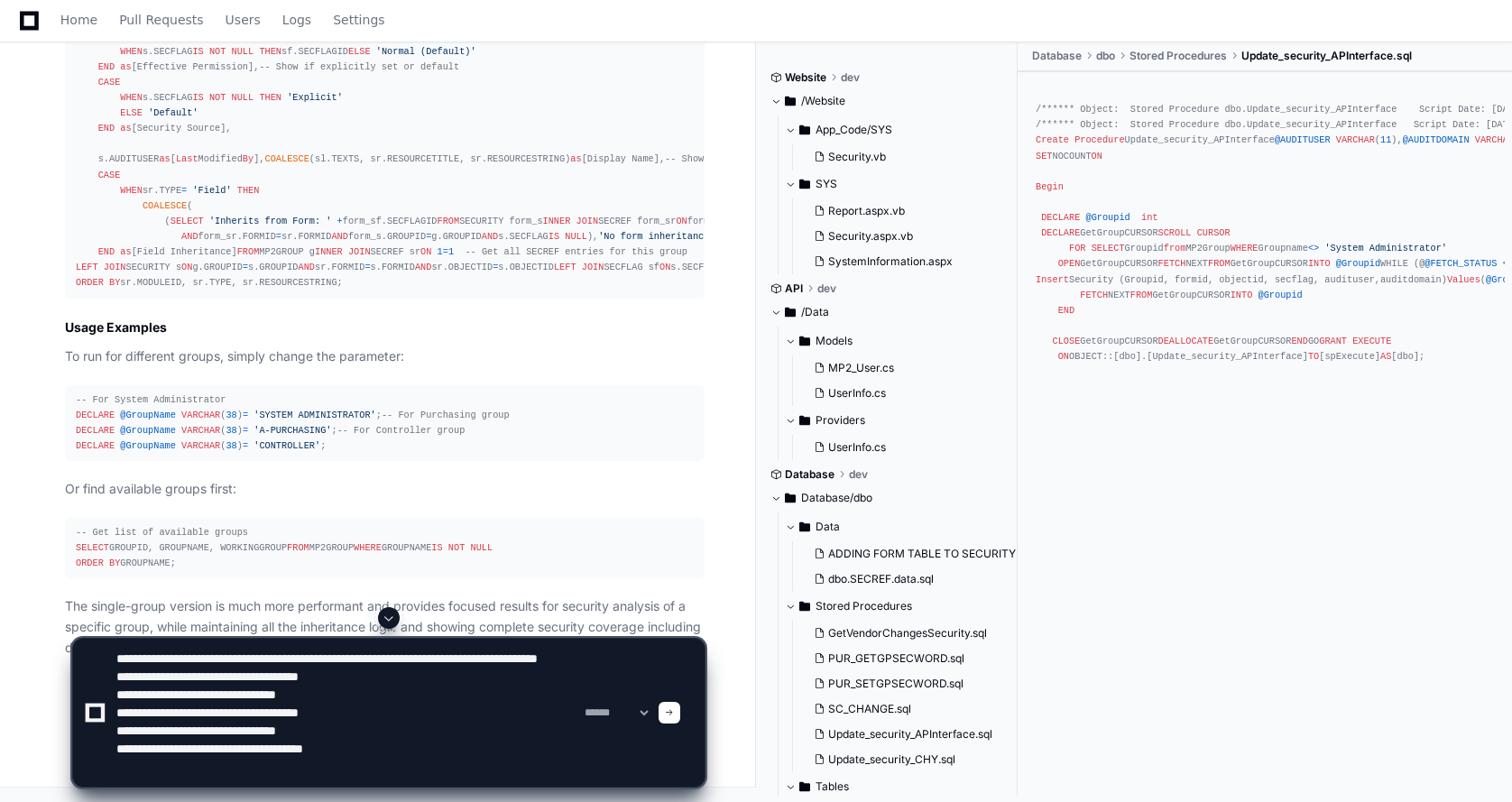
scroll to position [6, 0]
click at [307, 656] on textarea at bounding box center [347, 713] width 468 height 148
click at [524, 651] on textarea at bounding box center [347, 713] width 468 height 148
type textarea "**********"
click at [680, 717] on div at bounding box center [669, 712] width 21 height 21
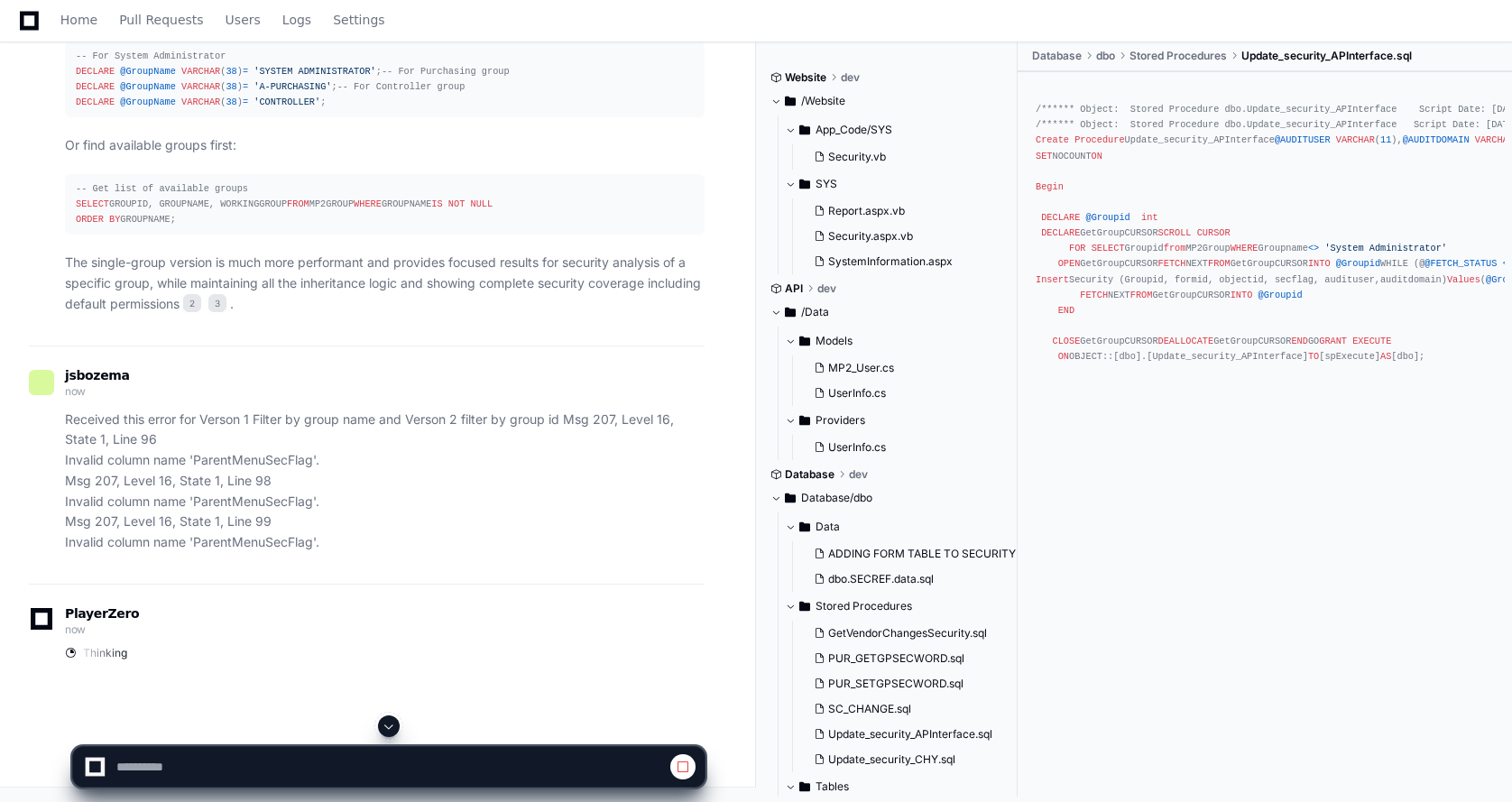
scroll to position [0, 0]
click at [386, 728] on span at bounding box center [388, 726] width 14 height 14
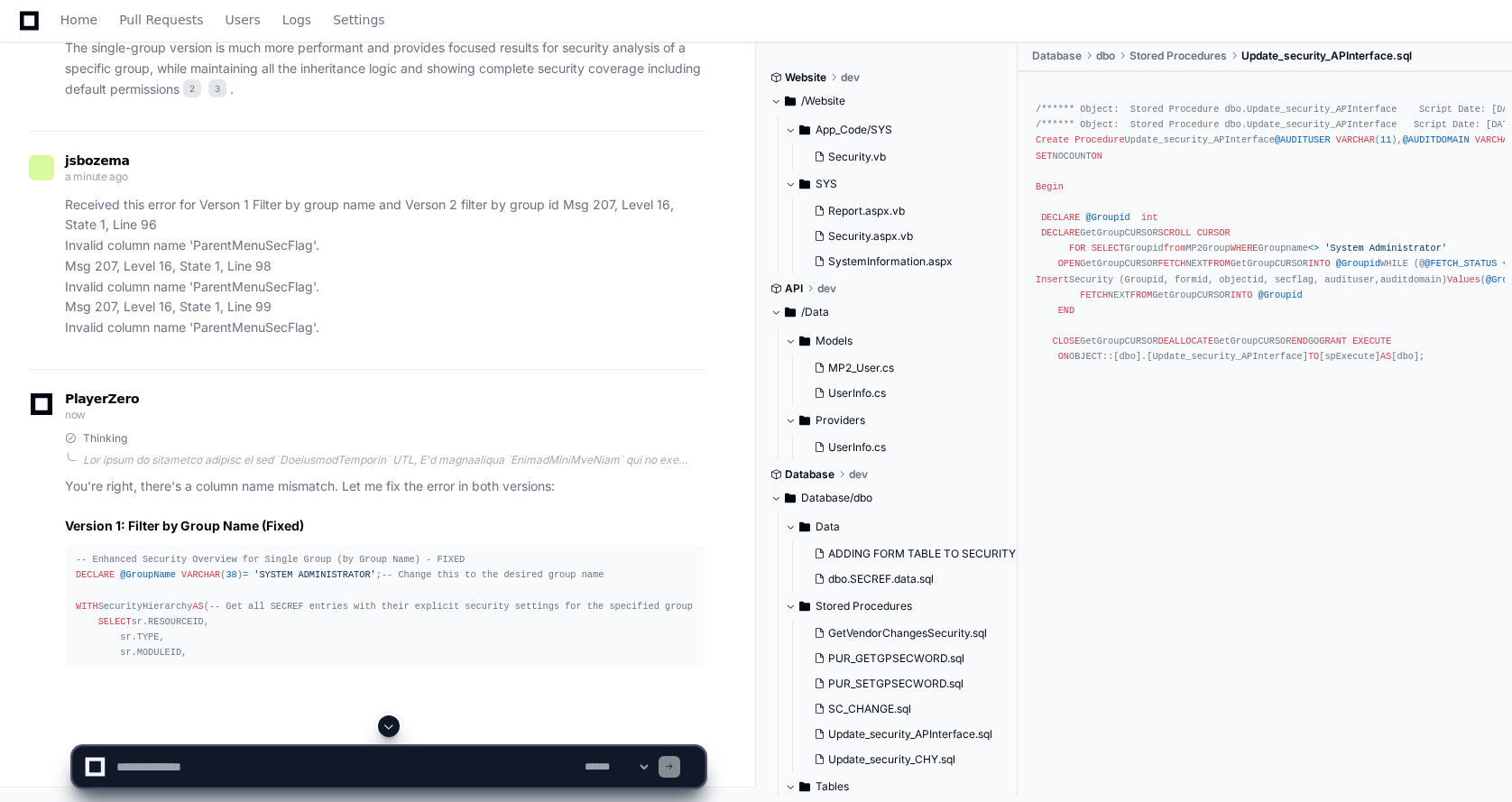
scroll to position [18830, 0]
